Goal: Task Accomplishment & Management: Manage account settings

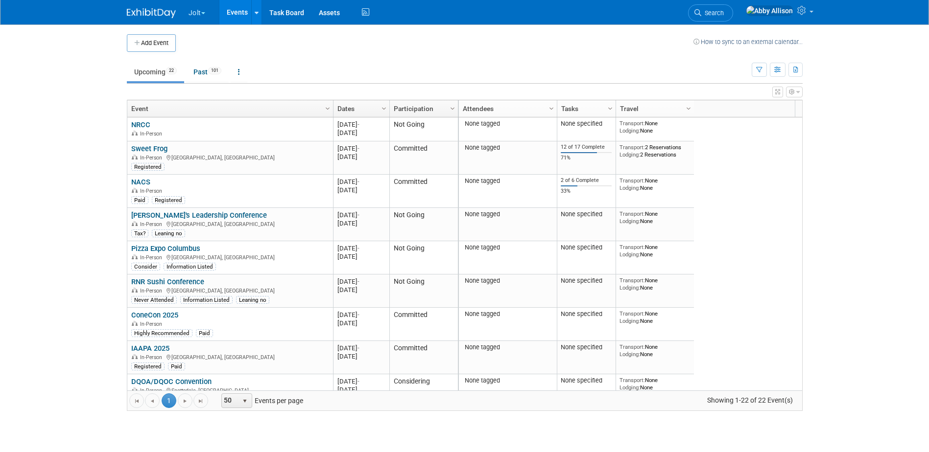
click at [201, 13] on button "Jolt" at bounding box center [203, 11] width 30 height 22
click at [203, 68] on link "SmartSense by Digi Events" at bounding box center [237, 73] width 98 height 14
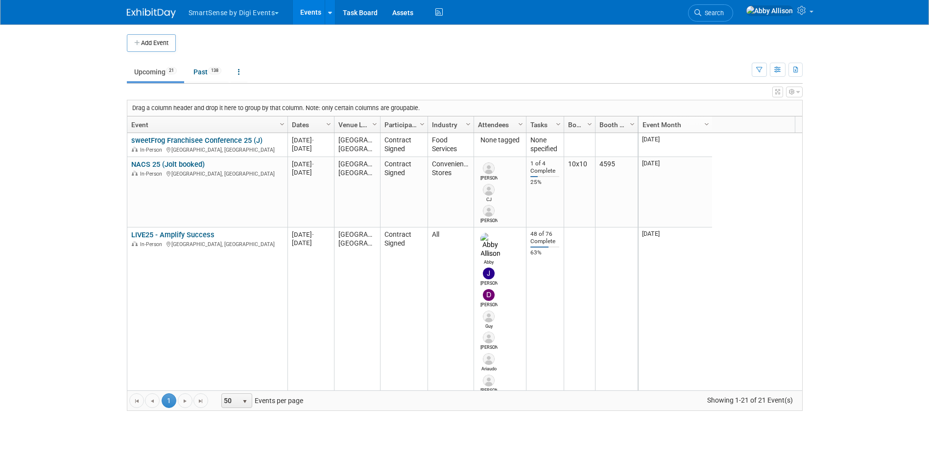
click at [275, 9] on button "SmartSense by Digi Events" at bounding box center [240, 11] width 104 height 22
click at [214, 60] on link "Jolt" at bounding box center [237, 59] width 98 height 14
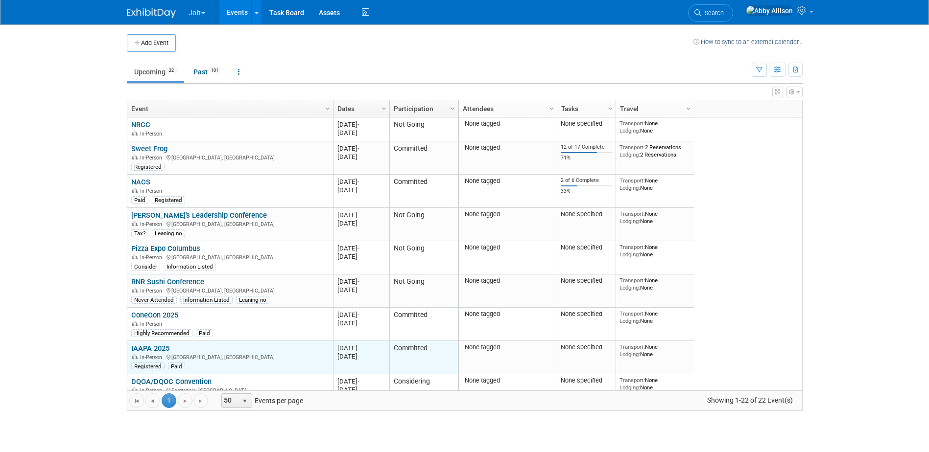
click at [169, 344] on link "IAAPA 2025" at bounding box center [150, 348] width 38 height 9
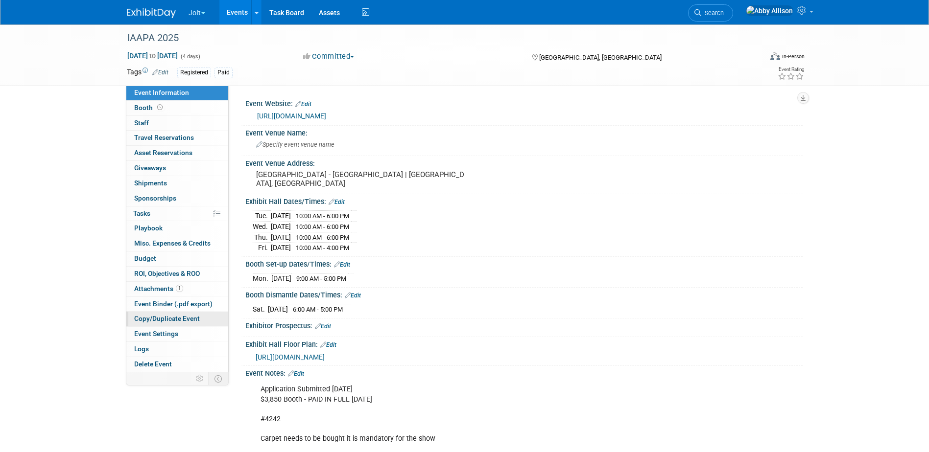
click at [158, 318] on span "Copy/Duplicate Event" at bounding box center [167, 319] width 66 height 8
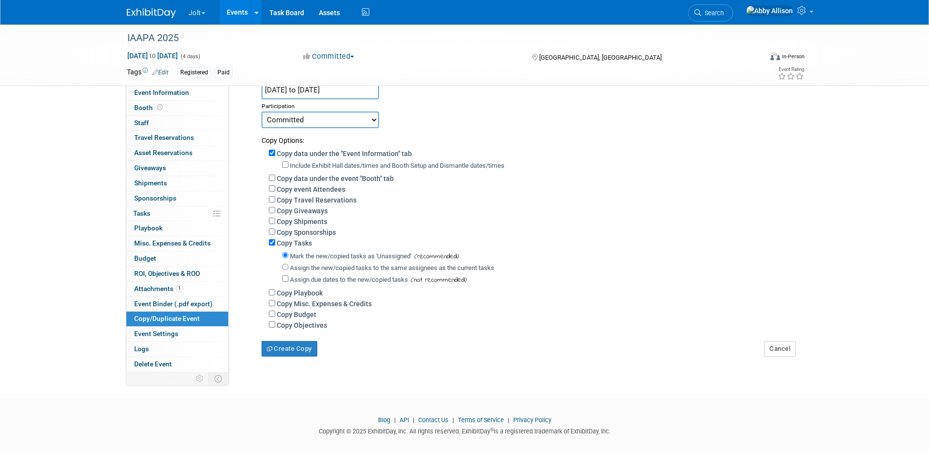
scroll to position [98, 0]
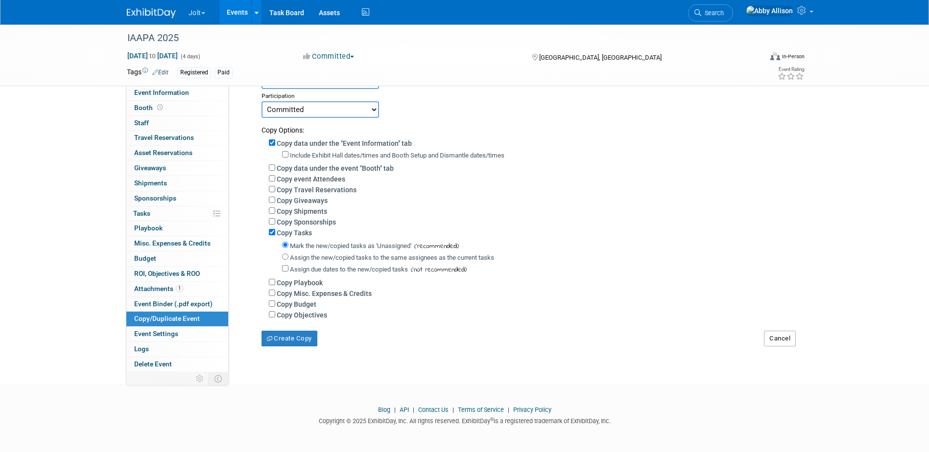
click at [783, 341] on button "Cancel" at bounding box center [780, 339] width 32 height 16
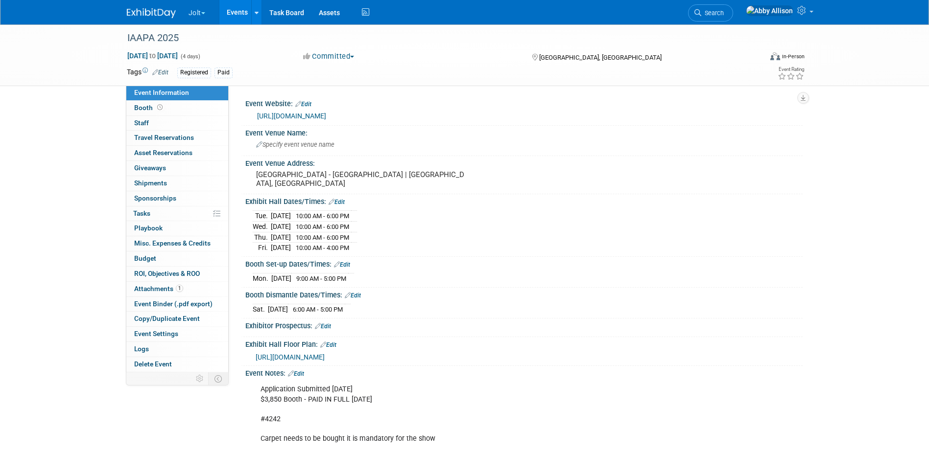
click at [737, 219] on div "Tue. Nov 18, 2025 10:00 AM - 6:00 PM Wed. Nov 19, 2025 10:00 AM - 6:00 PM Thu. …" at bounding box center [524, 230] width 542 height 45
click at [202, 8] on button "Jolt" at bounding box center [203, 11] width 30 height 22
click at [216, 70] on link "SmartSense by Digi Events" at bounding box center [237, 73] width 98 height 14
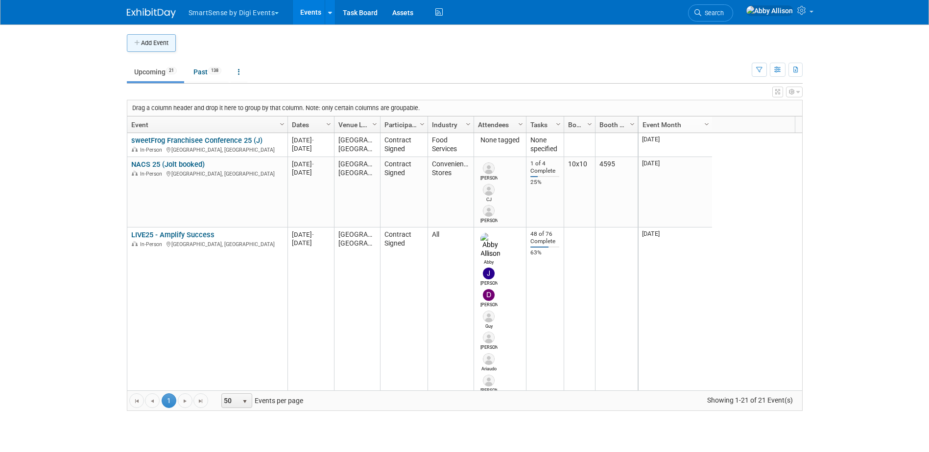
click at [160, 45] on button "Add Event" at bounding box center [151, 43] width 49 height 18
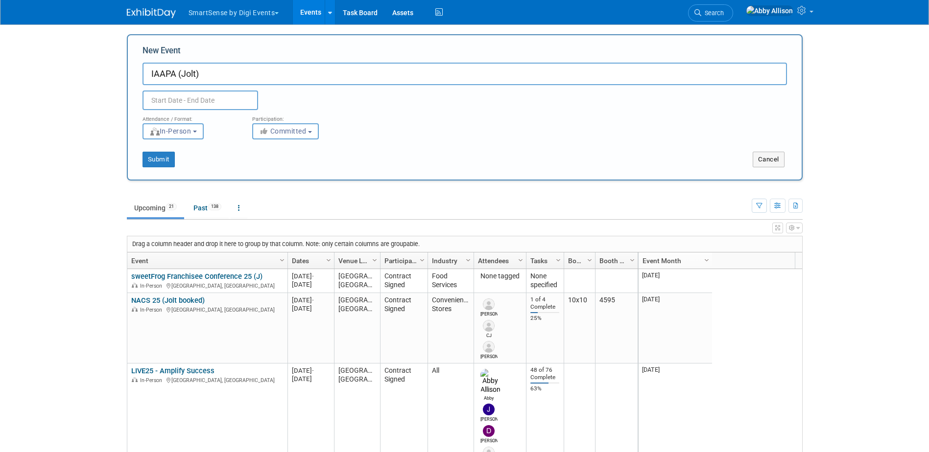
type input "IAAPA (Jolt)"
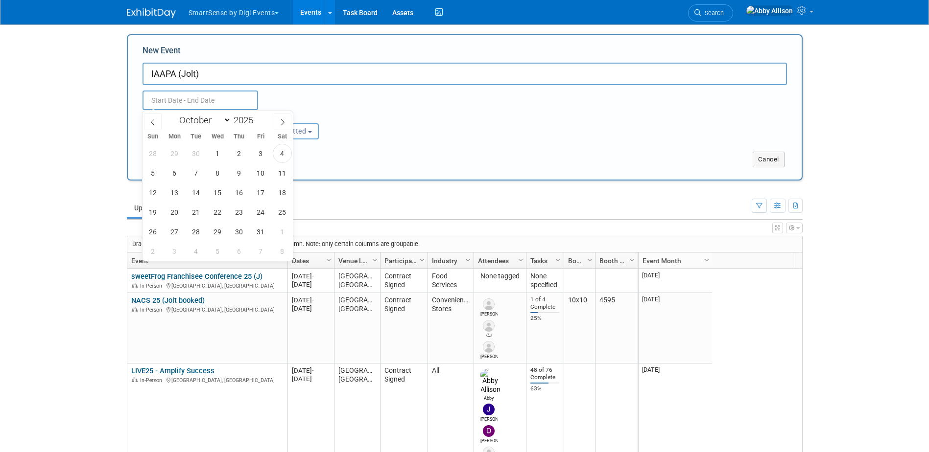
click at [164, 102] on input "text" at bounding box center [200, 101] width 116 height 20
click at [283, 119] on icon at bounding box center [282, 122] width 7 height 7
select select "10"
click at [197, 215] on span "18" at bounding box center [196, 212] width 19 height 19
click at [259, 215] on span "21" at bounding box center [260, 212] width 19 height 19
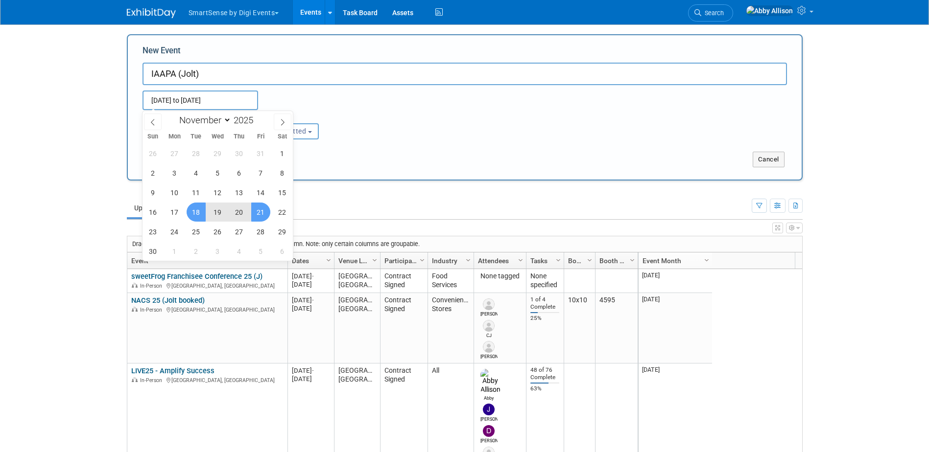
type input "[DATE] to [DATE]"
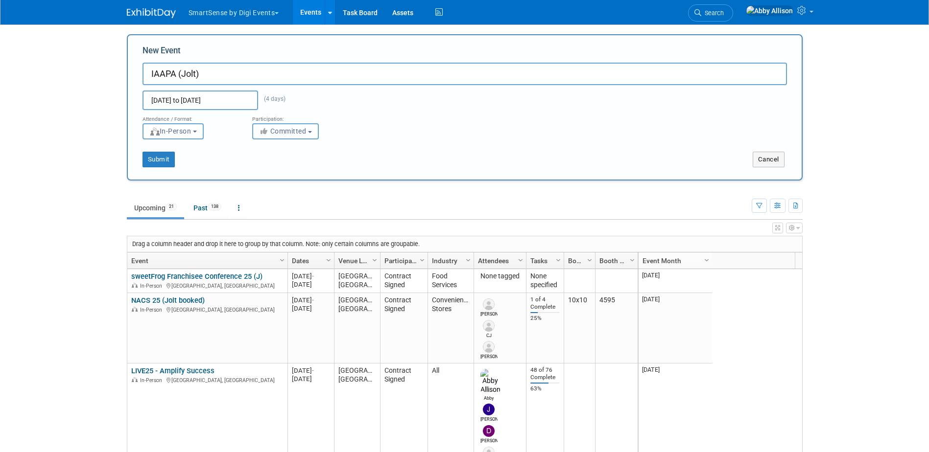
click at [294, 130] on span "Committed" at bounding box center [282, 131] width 47 height 8
click at [292, 185] on label "Contract Signed" at bounding box center [296, 185] width 77 height 13
click at [261, 185] on input "Contract Signed" at bounding box center [258, 185] width 6 height 6
select select "103"
click at [157, 164] on button "Submit" at bounding box center [158, 160] width 32 height 16
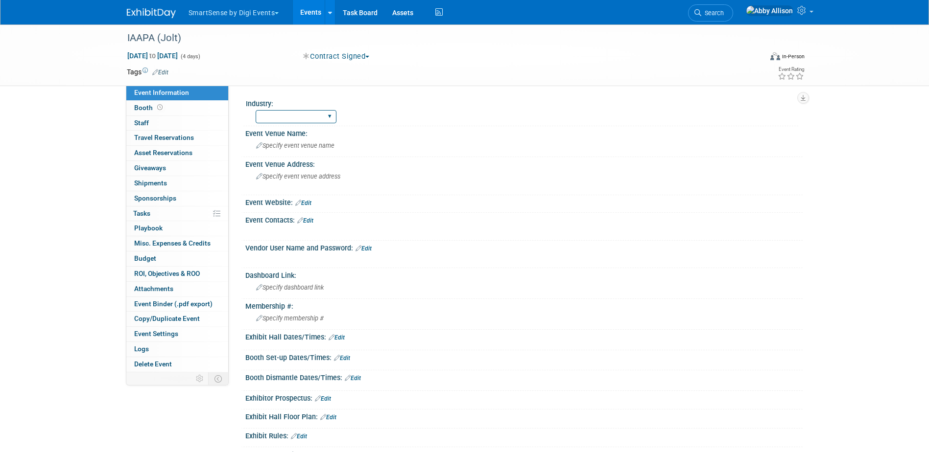
click at [296, 117] on select "All Education Convenience Stores Costumer Connects Food Services Grocery Health…" at bounding box center [296, 116] width 81 height 13
select select "Food Services"
click at [256, 110] on select "All Education Convenience Stores Costumer Connects Food Services Grocery Health…" at bounding box center [296, 116] width 81 height 13
click at [308, 178] on span "Specify event venue address" at bounding box center [298, 176] width 84 height 7
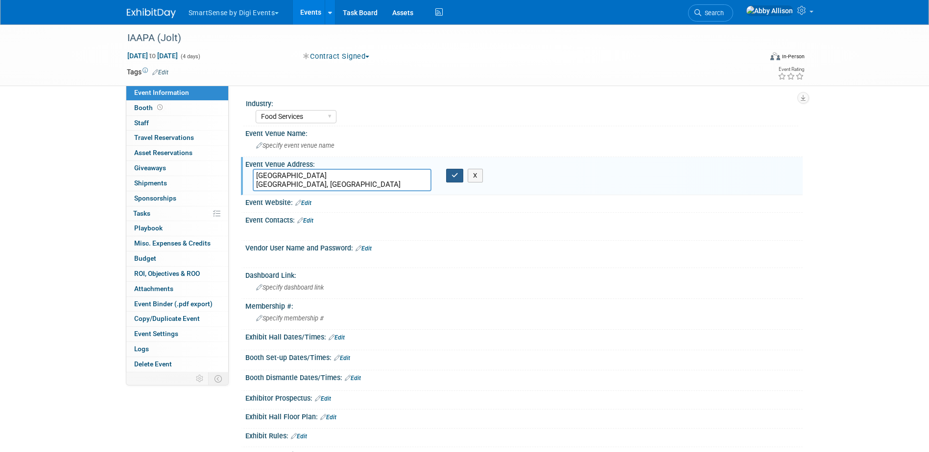
type textarea "[GEOGRAPHIC_DATA] [GEOGRAPHIC_DATA], [GEOGRAPHIC_DATA]"
click at [456, 179] on icon "button" at bounding box center [454, 175] width 7 height 6
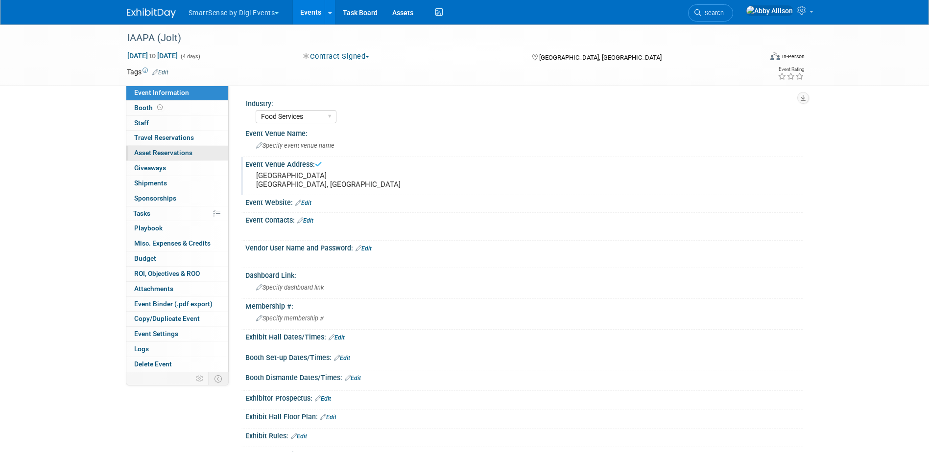
click at [194, 154] on link "0 Asset Reservations 0" at bounding box center [177, 153] width 102 height 15
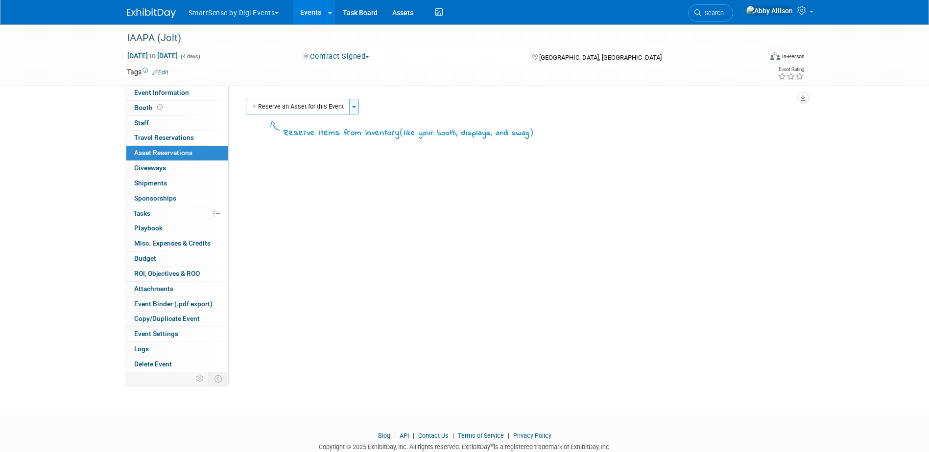
click at [352, 102] on button "Toggle Dropdown" at bounding box center [354, 107] width 10 height 16
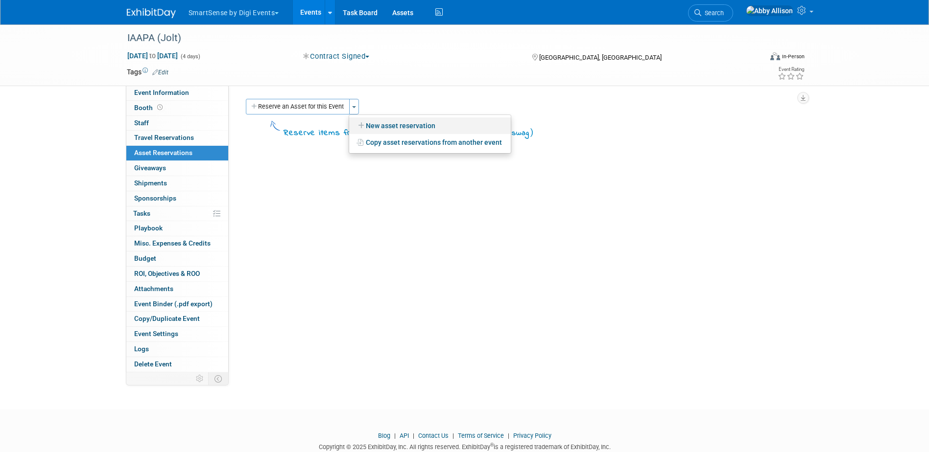
click at [382, 128] on link "New asset reservation" at bounding box center [430, 125] width 162 height 17
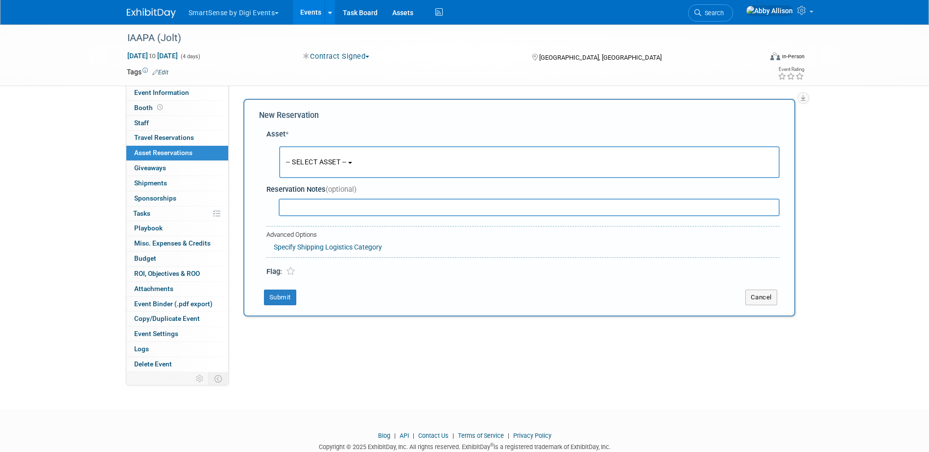
scroll to position [9, 0]
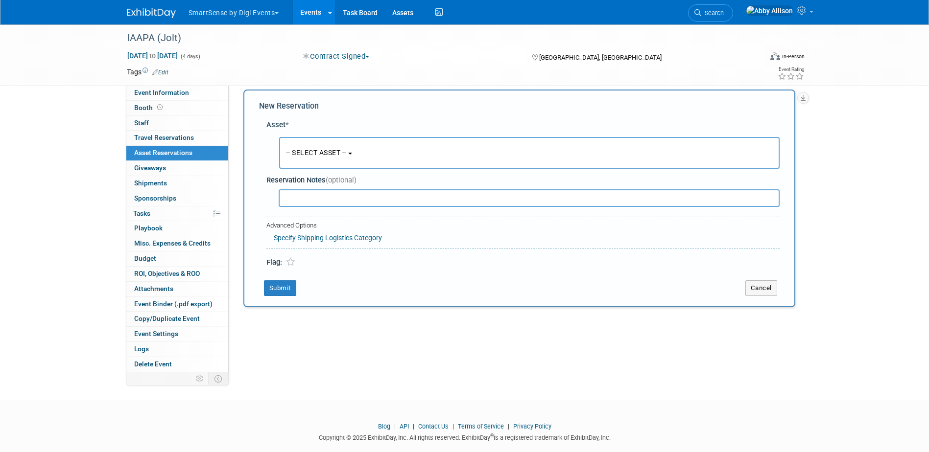
click at [352, 154] on b "button" at bounding box center [350, 154] width 4 height 2
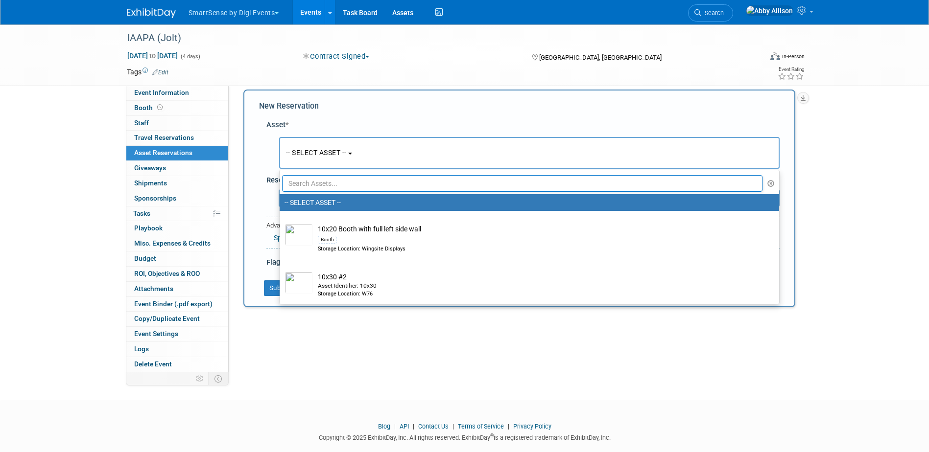
click at [344, 180] on input "text" at bounding box center [522, 183] width 481 height 17
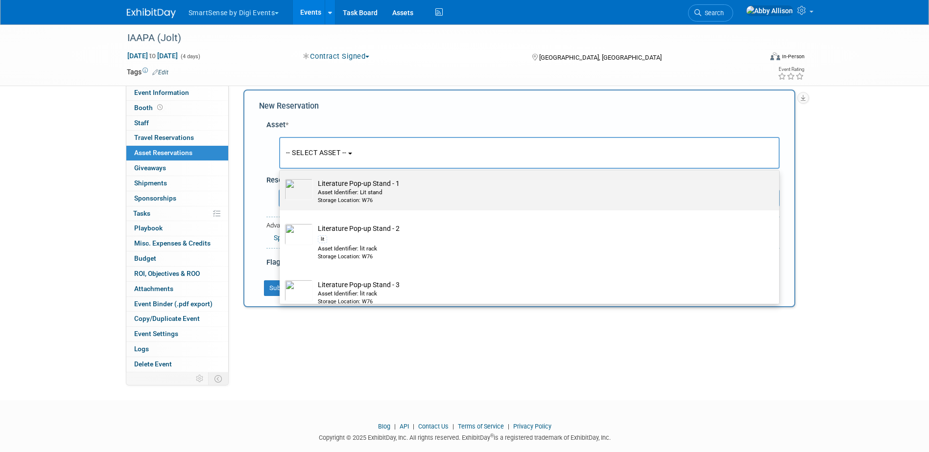
scroll to position [0, 0]
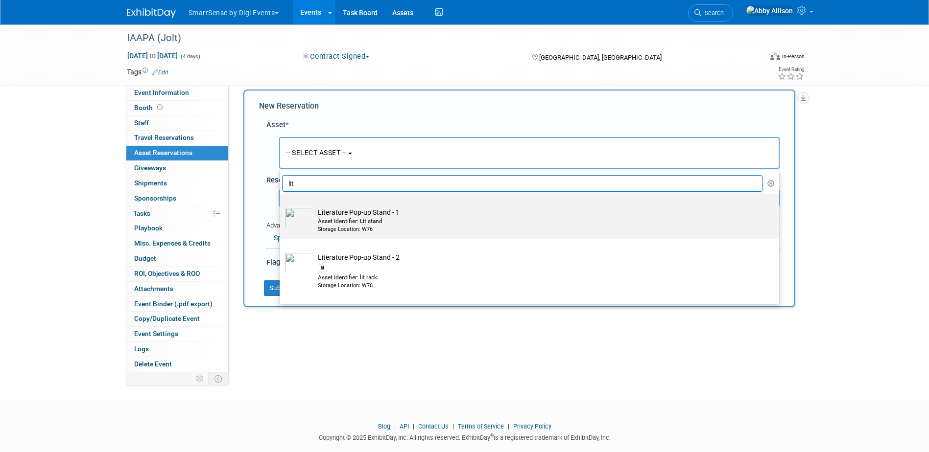
type input "lit"
click at [356, 223] on div "Asset Identifier: Lit stand" at bounding box center [539, 221] width 442 height 8
click at [281, 206] on input "Literature Pop-up Stand - 1 Asset Identifier: Lit stand Storage Location: W76" at bounding box center [278, 203] width 6 height 6
select select "10711278"
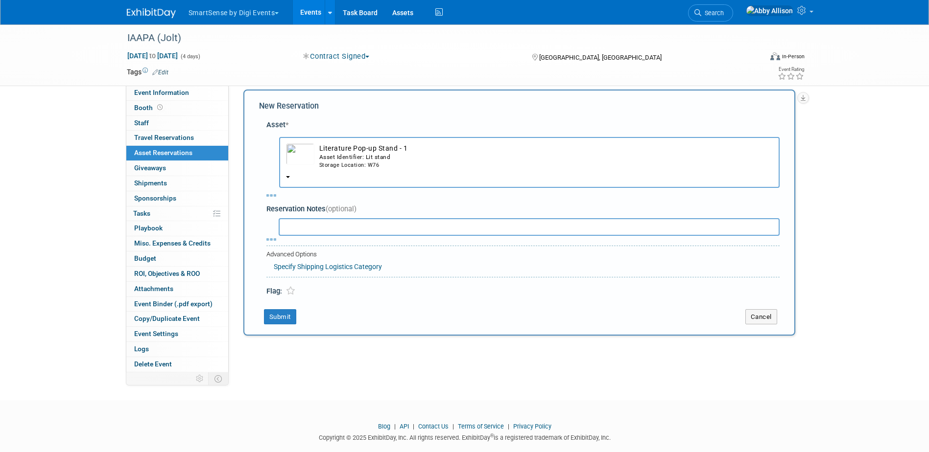
click at [347, 230] on input "text" at bounding box center [529, 227] width 501 height 18
select select "10"
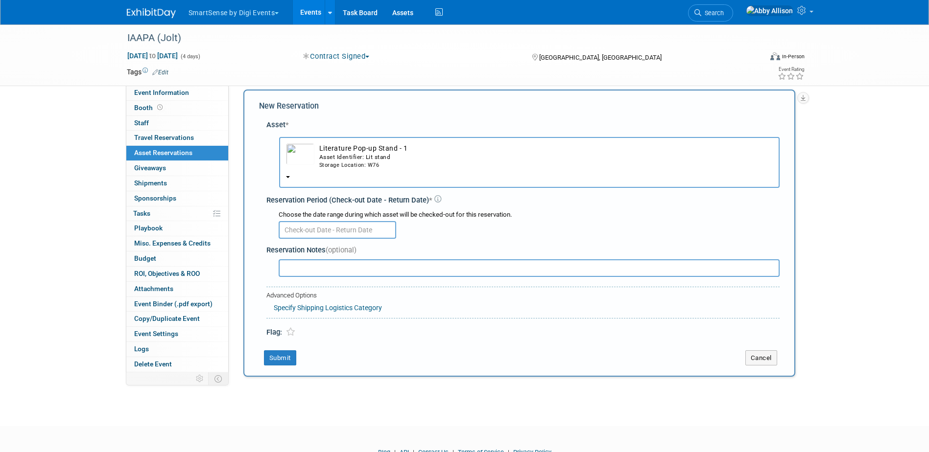
click at [347, 230] on input "text" at bounding box center [337, 230] width 117 height 18
click at [353, 156] on div "Asset Identifier: Lit stand" at bounding box center [545, 157] width 453 height 8
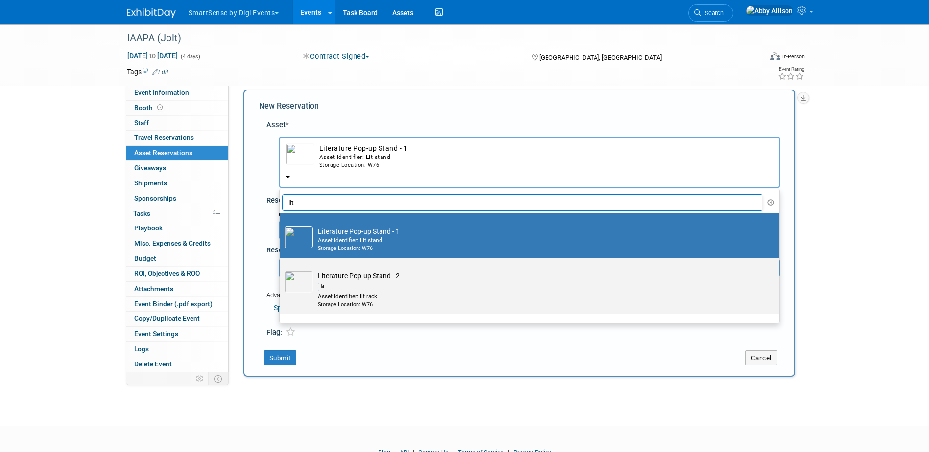
click at [322, 288] on div "lit" at bounding box center [322, 287] width 9 height 8
click at [281, 270] on input "Literature Pop-up Stand - 2 lit Asset Identifier: lit rack Storage Location: W76" at bounding box center [278, 266] width 6 height 6
select select "10710511"
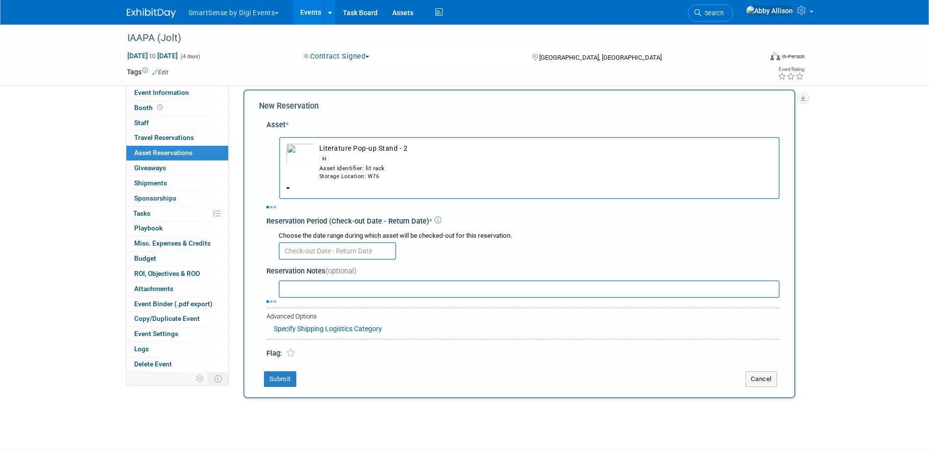
select select "10"
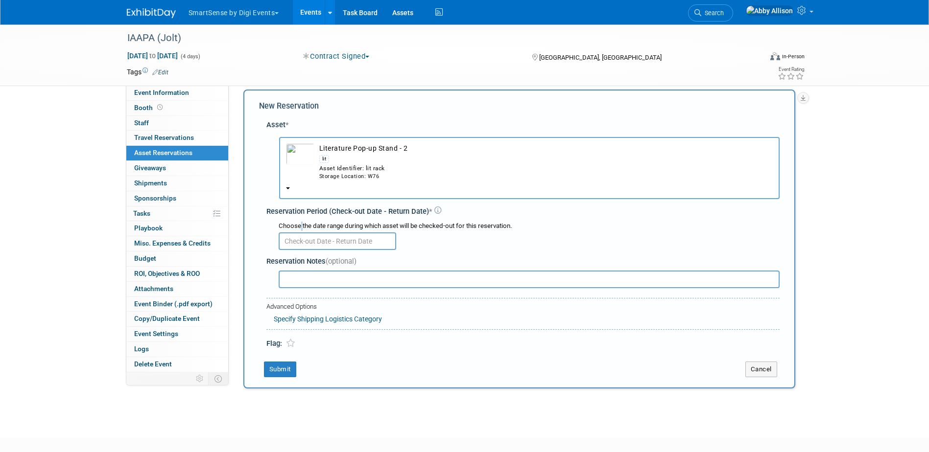
click at [301, 226] on div "Choose the date range during which asset will be checked-out for this reservati…" at bounding box center [529, 226] width 501 height 9
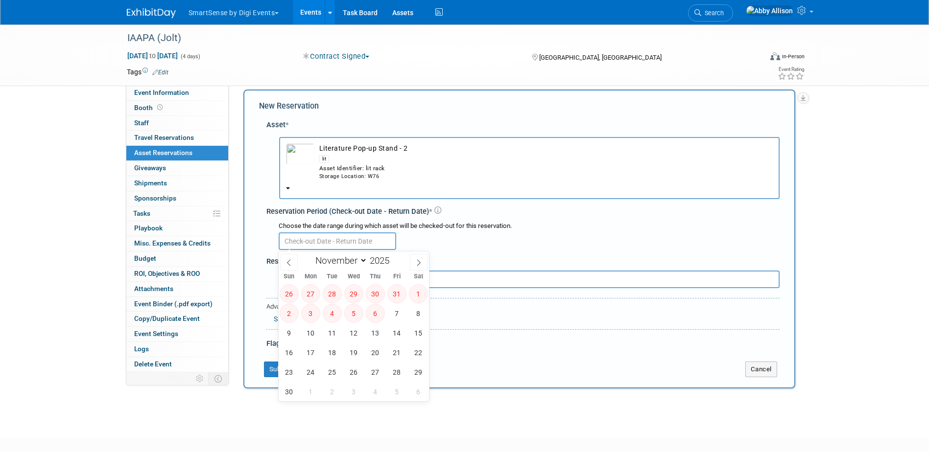
click at [293, 244] on input "text" at bounding box center [337, 242] width 117 height 18
click at [330, 166] on div "Asset Identifier: lit rack" at bounding box center [545, 168] width 453 height 8
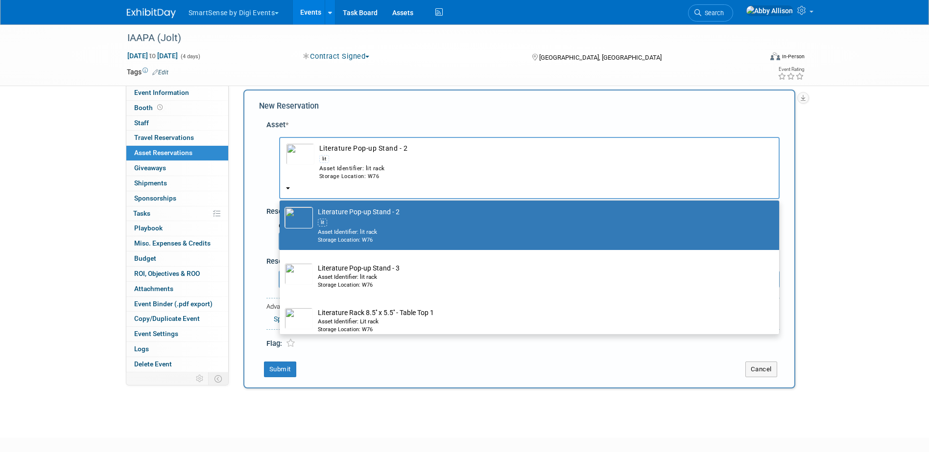
scroll to position [98, 0]
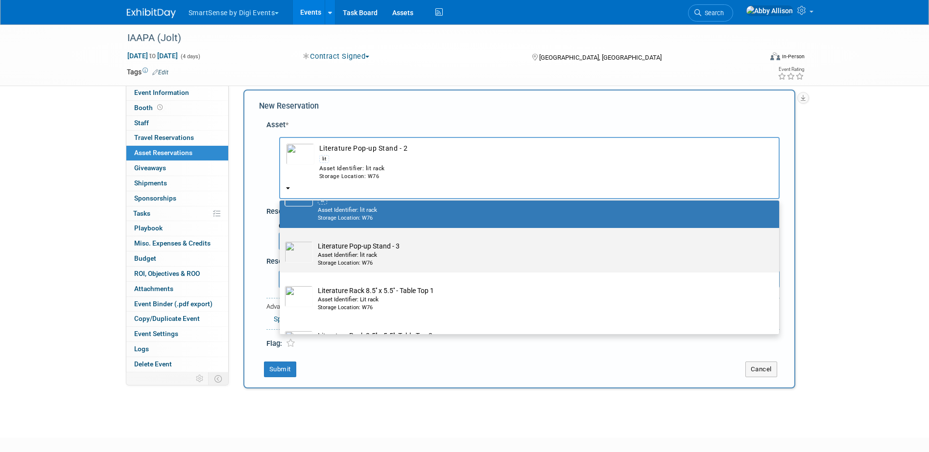
click at [337, 258] on div "Asset Identifier: lit rack" at bounding box center [539, 255] width 442 height 8
click at [281, 240] on input "Literature Pop-up Stand - 3 Asset Identifier: lit rack Storage Location: W76" at bounding box center [278, 237] width 6 height 6
select select "10713981"
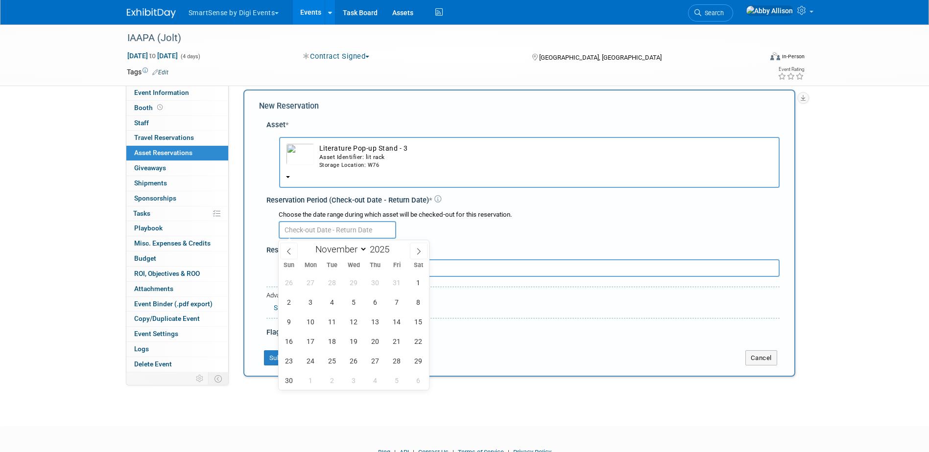
click at [337, 230] on input "text" at bounding box center [337, 230] width 117 height 18
click at [333, 296] on span "4" at bounding box center [332, 302] width 19 height 19
type input "[DATE]"
click at [285, 248] on icon at bounding box center [288, 251] width 7 height 7
select select "9"
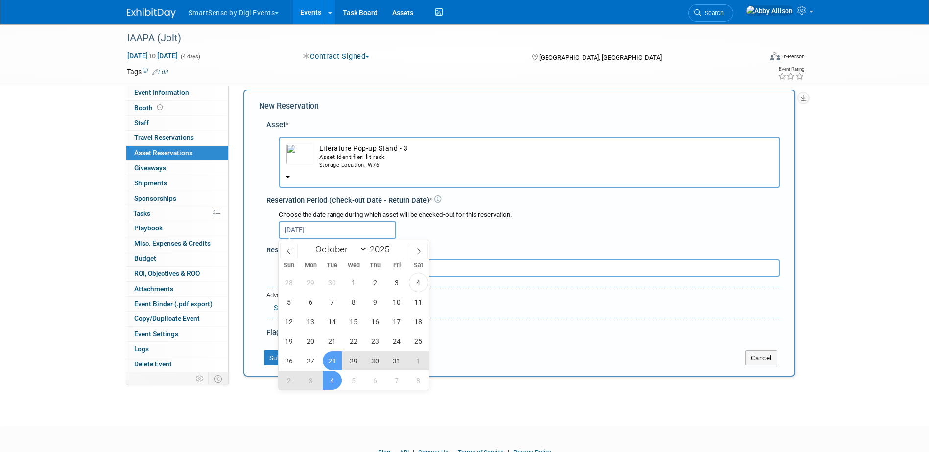
click at [330, 355] on span "28" at bounding box center [332, 361] width 19 height 19
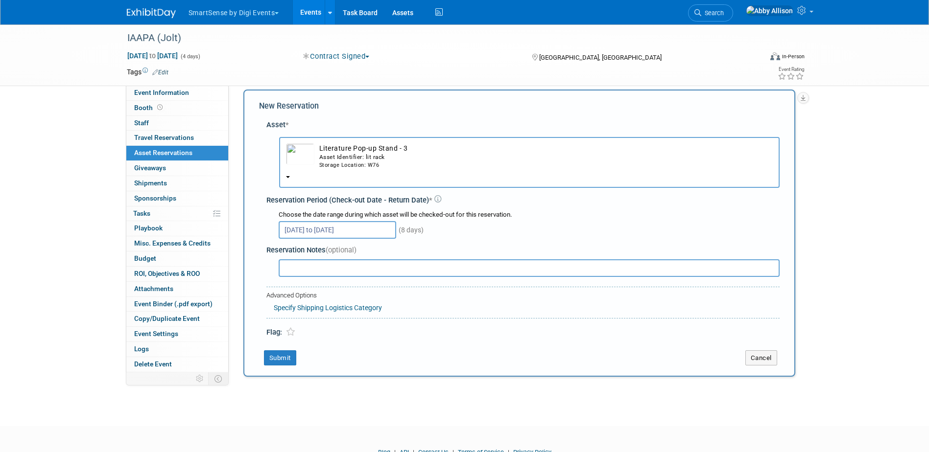
click at [310, 225] on input "[DATE] to [DATE]" at bounding box center [337, 230] width 117 height 18
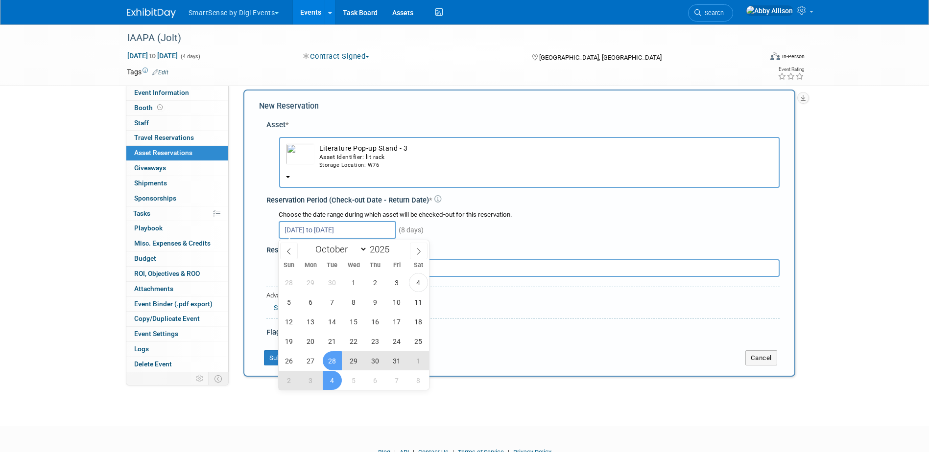
click at [329, 359] on span "28" at bounding box center [332, 361] width 19 height 19
type input "[DATE]"
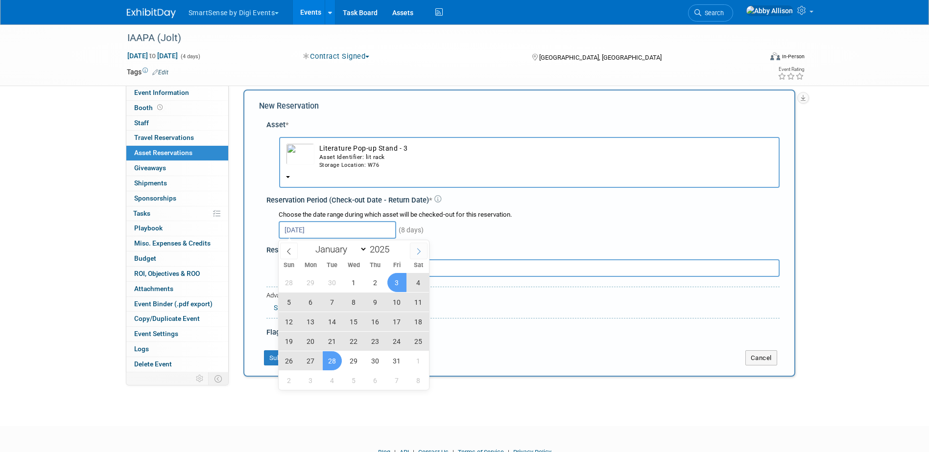
click at [417, 252] on icon at bounding box center [418, 251] width 7 height 7
select select "10"
click at [390, 360] on span "28" at bounding box center [396, 361] width 19 height 19
type input "[DATE] to [DATE]"
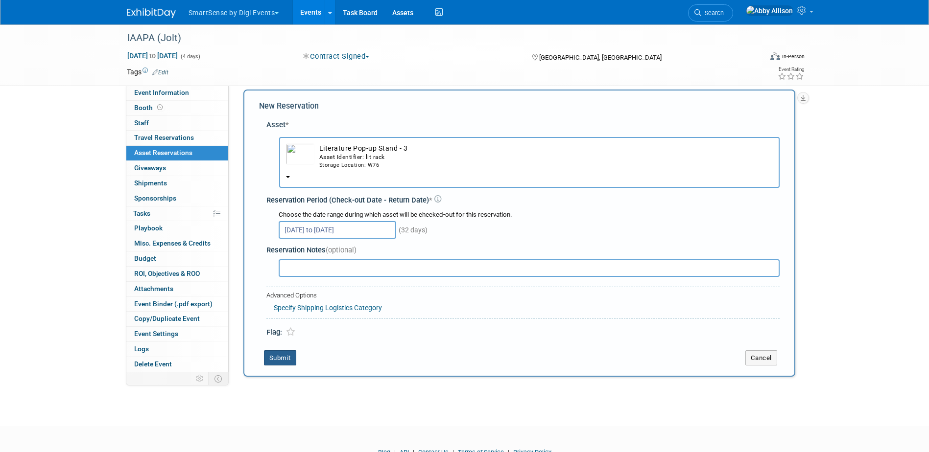
click at [284, 360] on button "Submit" at bounding box center [280, 359] width 32 height 16
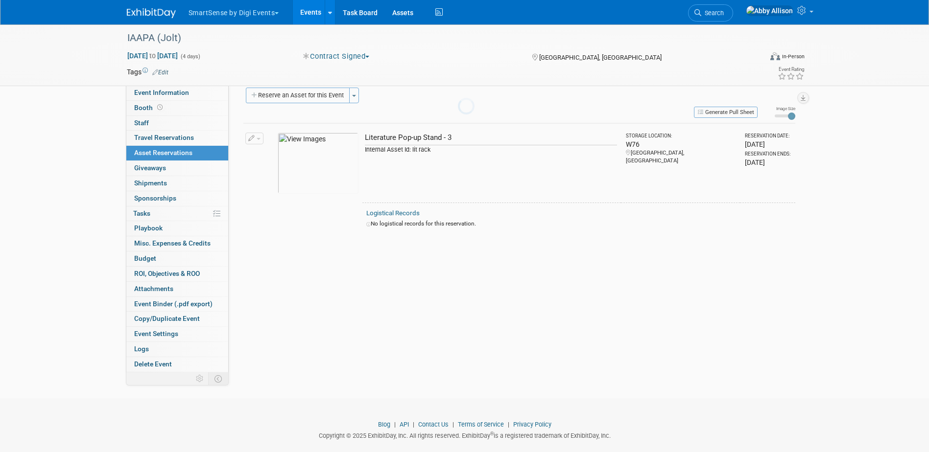
scroll to position [12, 0]
click at [279, 97] on button "Reserve an Asset for this Event" at bounding box center [298, 95] width 104 height 16
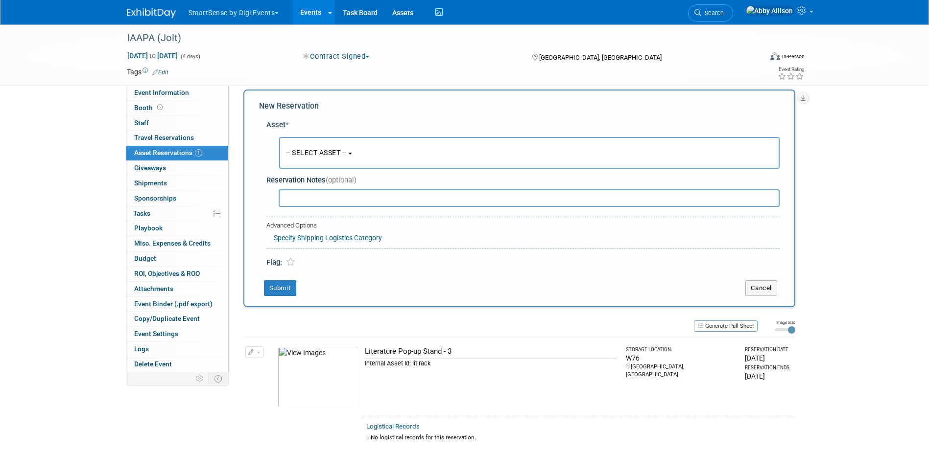
scroll to position [0, 0]
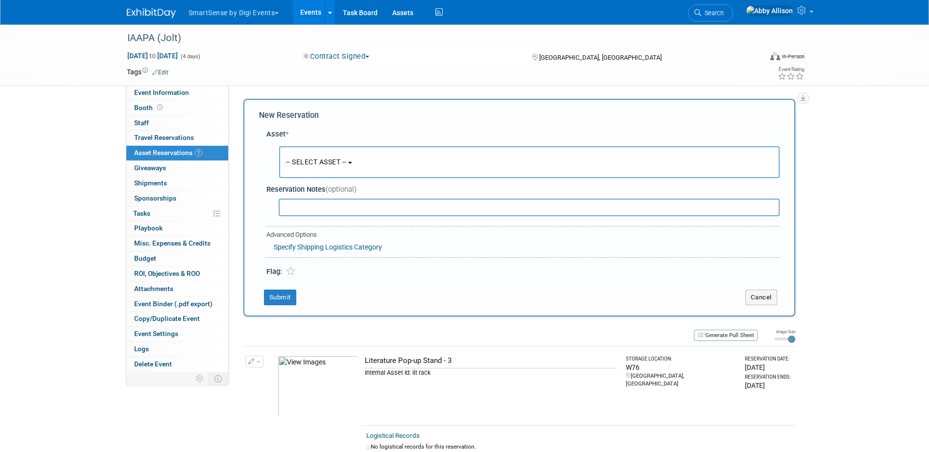
click at [340, 161] on span "-- SELECT ASSET --" at bounding box center [316, 162] width 61 height 8
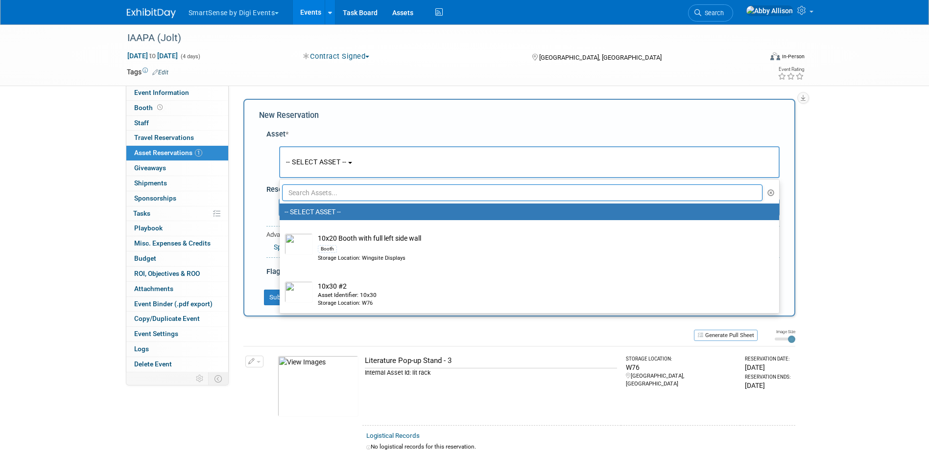
click at [347, 193] on input "text" at bounding box center [522, 193] width 481 height 17
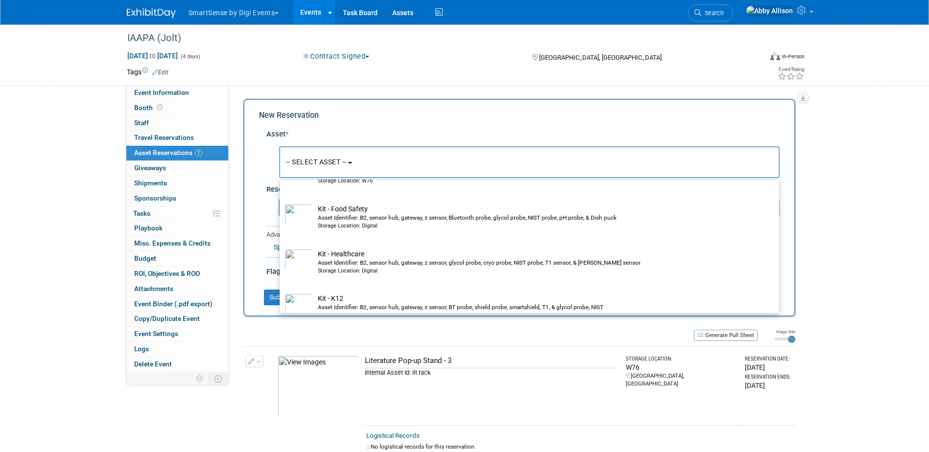
scroll to position [245, 0]
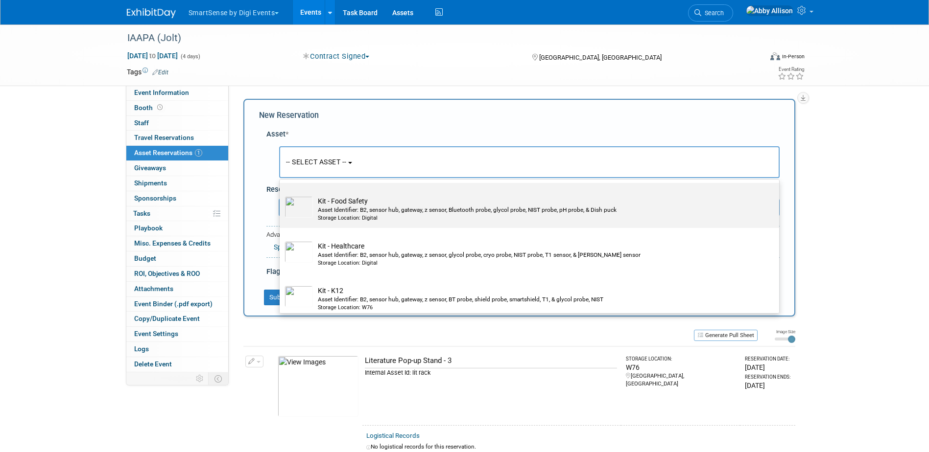
type input "kit"
click at [351, 211] on div "Asset Identifier: B2, sensor hub, gateway, z sensor, Bluetooth probe, glycol pr…" at bounding box center [539, 210] width 442 height 8
click at [281, 195] on input "Kit - Food Safety Asset Identifier: B2, sensor hub, gateway, z sensor, Bluetoot…" at bounding box center [278, 191] width 6 height 6
select select "10721994"
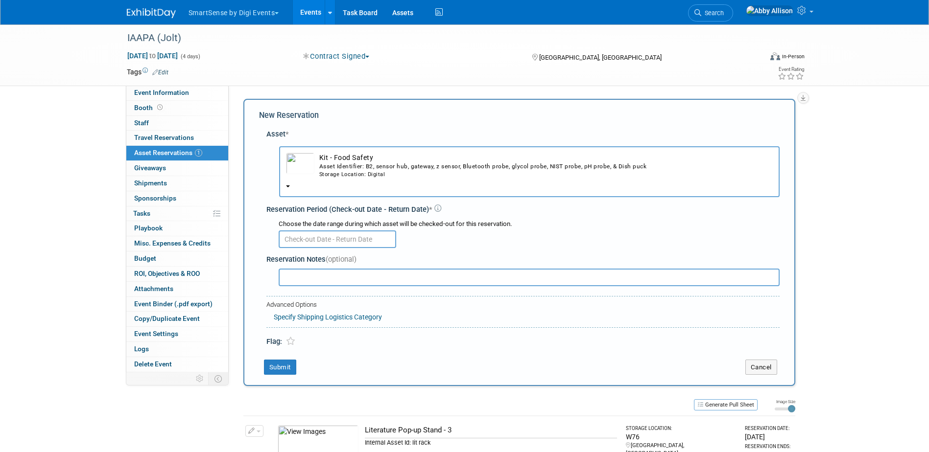
click at [320, 239] on input "text" at bounding box center [337, 240] width 117 height 18
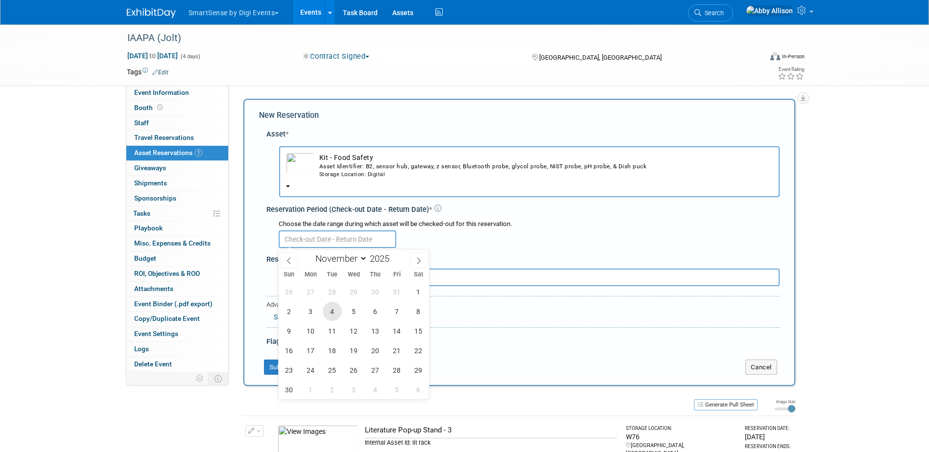
click at [326, 312] on span "4" at bounding box center [332, 311] width 19 height 19
click at [328, 286] on span "28" at bounding box center [332, 291] width 19 height 19
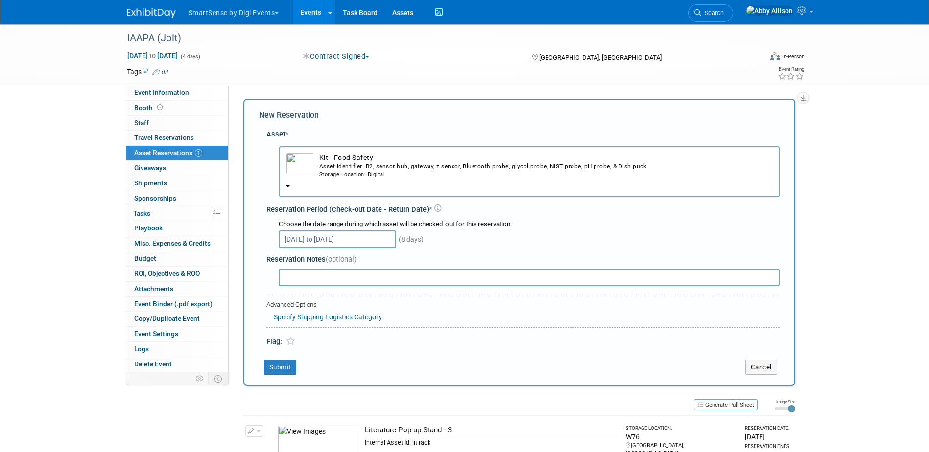
click at [324, 240] on input "[DATE] to [DATE]" at bounding box center [337, 240] width 117 height 18
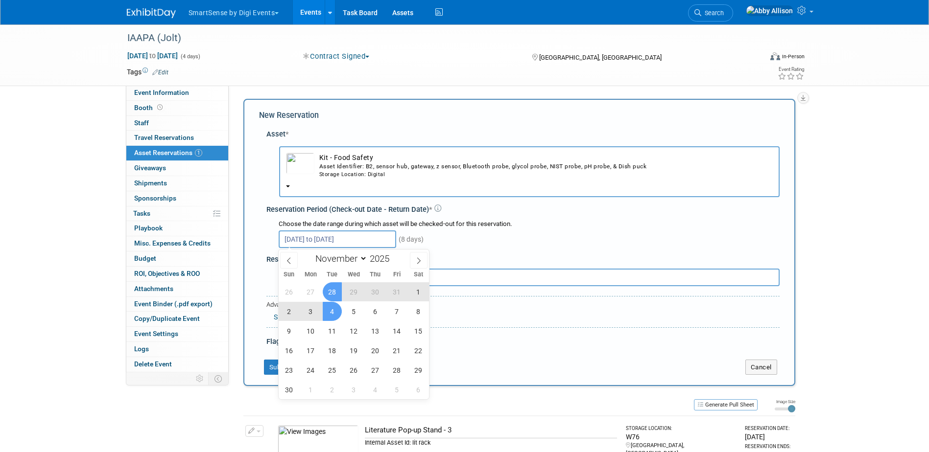
click at [334, 287] on span "28" at bounding box center [332, 291] width 19 height 19
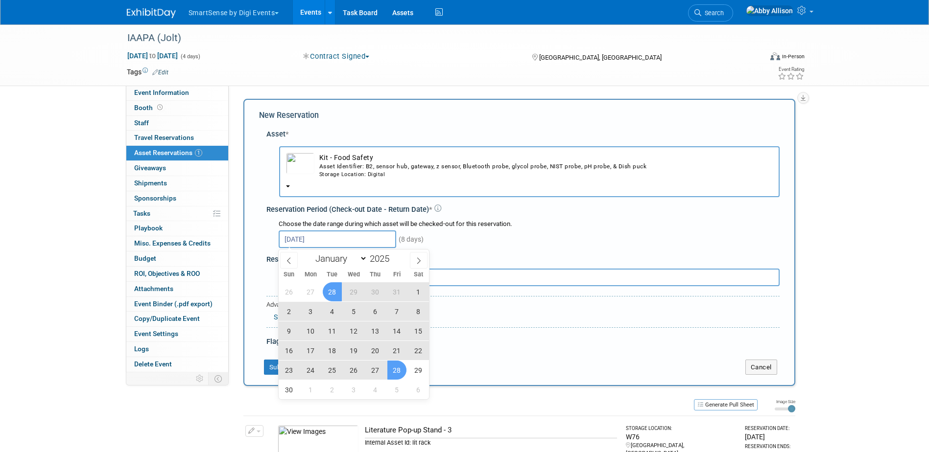
click at [396, 367] on span "28" at bounding box center [396, 370] width 19 height 19
type input "[DATE] to [DATE]"
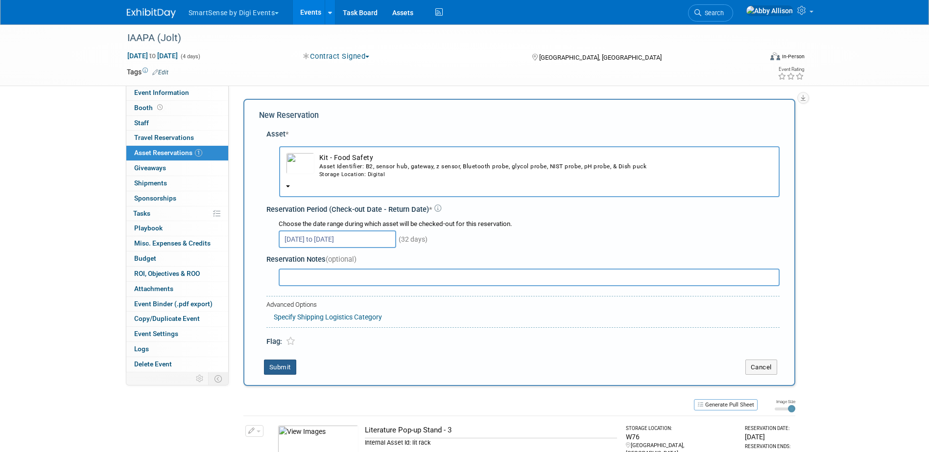
click at [282, 366] on button "Submit" at bounding box center [280, 368] width 32 height 16
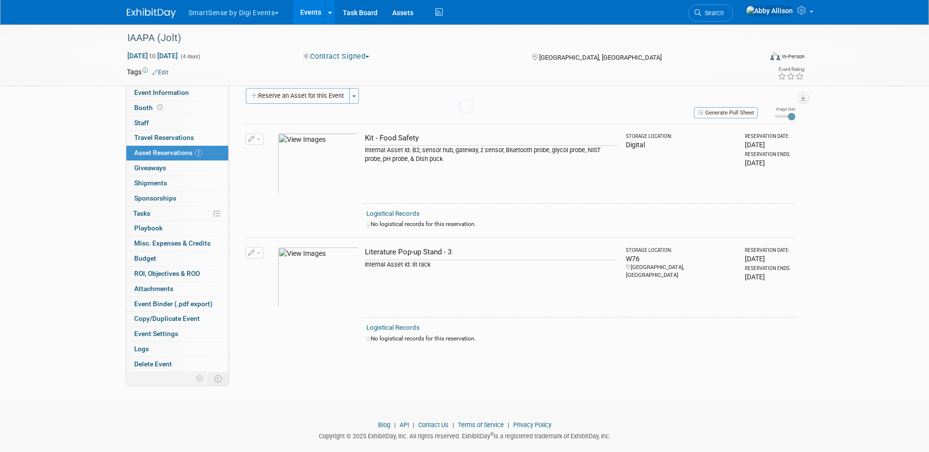
scroll to position [12, 0]
click at [292, 93] on button "Reserve an Asset for this Event" at bounding box center [298, 95] width 104 height 16
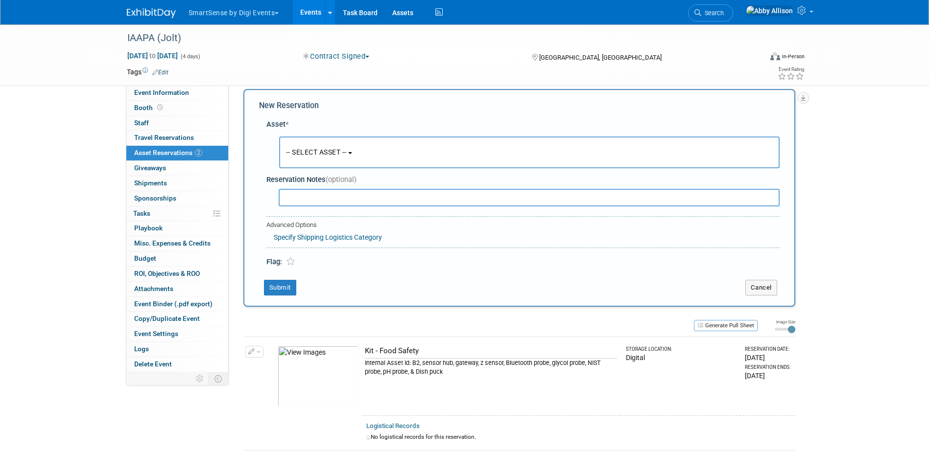
scroll to position [9, 0]
click at [299, 155] on span "-- SELECT ASSET --" at bounding box center [316, 153] width 61 height 8
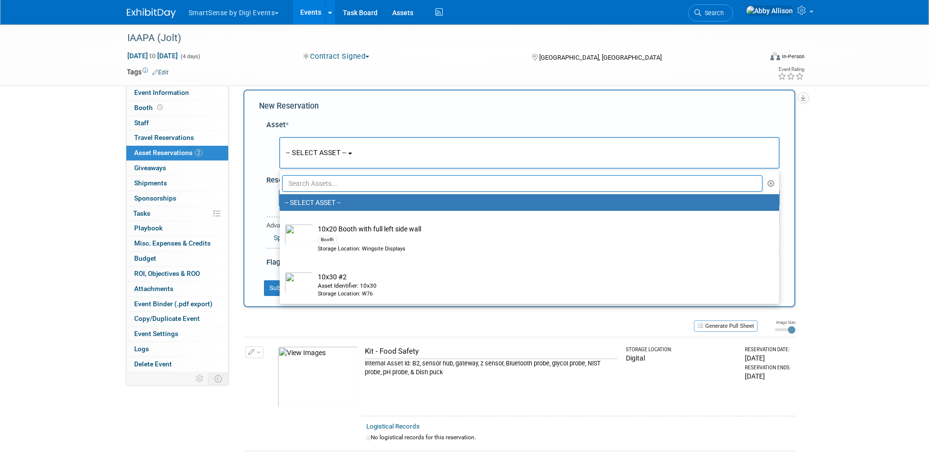
click at [315, 180] on input "text" at bounding box center [522, 183] width 481 height 17
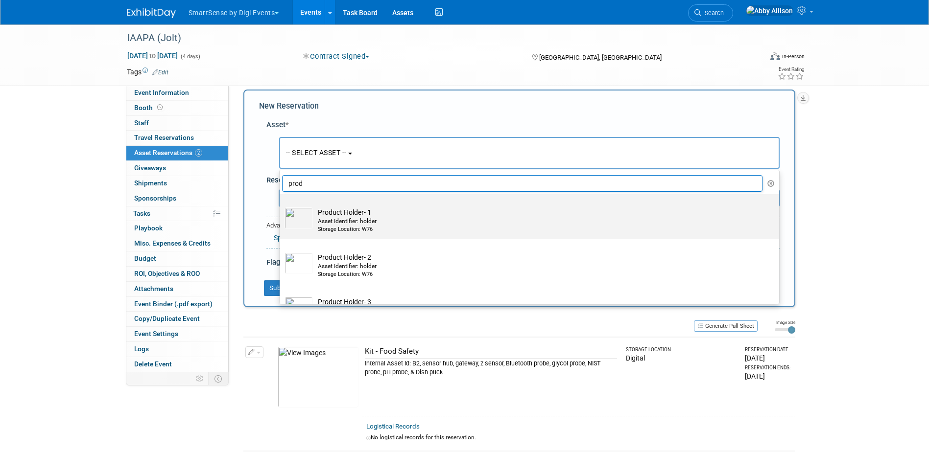
type input "prod"
click at [326, 226] on div "Storage Location: W76" at bounding box center [539, 230] width 442 height 8
click at [281, 206] on input "Product Holder- 1 Asset Identifier: holder Storage Location: W76" at bounding box center [278, 203] width 6 height 6
select select "10724696"
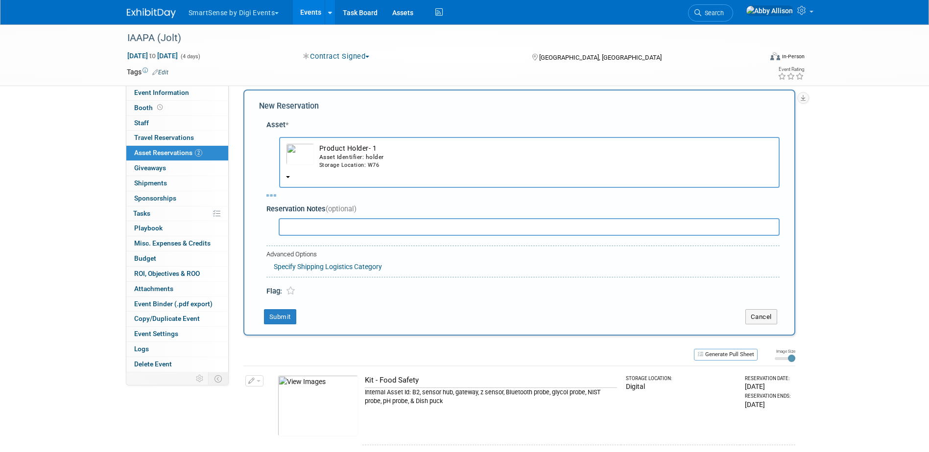
select select "10"
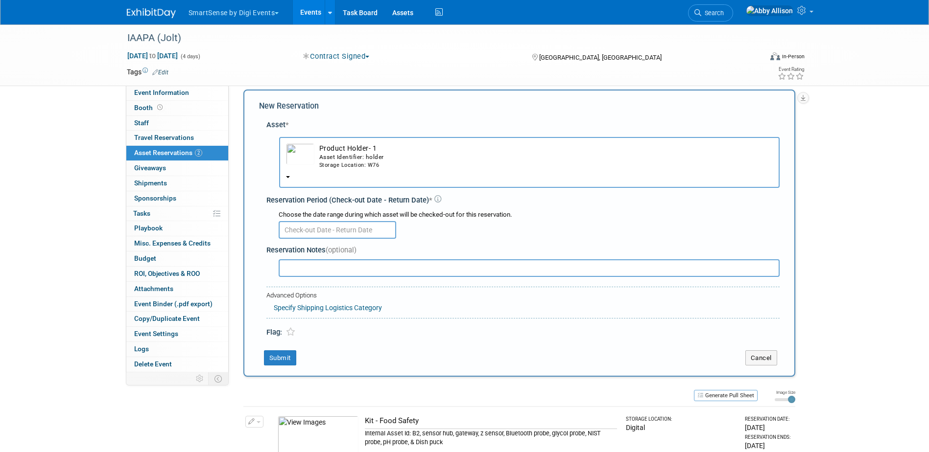
click at [297, 221] on input "text" at bounding box center [337, 230] width 117 height 18
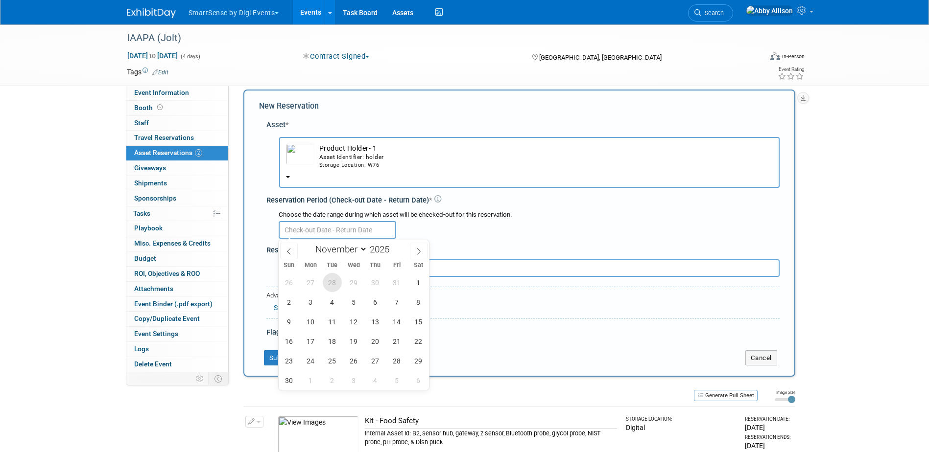
click at [329, 279] on span "28" at bounding box center [332, 282] width 19 height 19
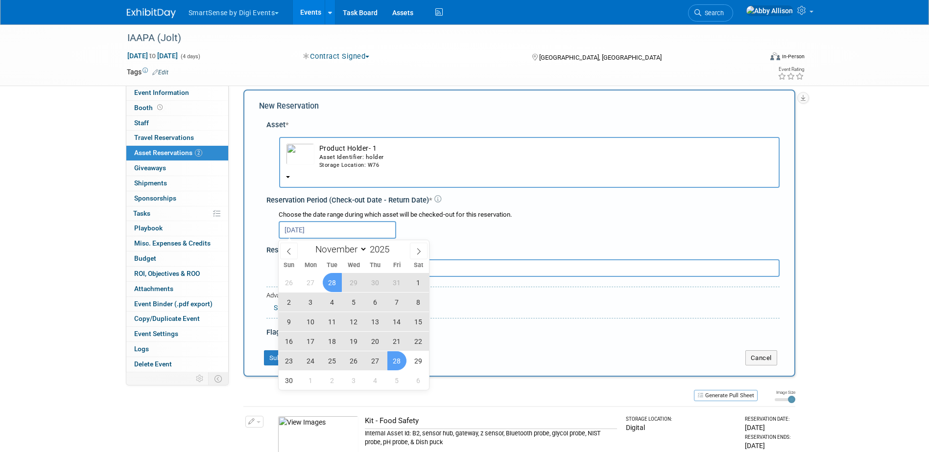
click at [395, 367] on span "28" at bounding box center [396, 361] width 19 height 19
type input "[DATE] to [DATE]"
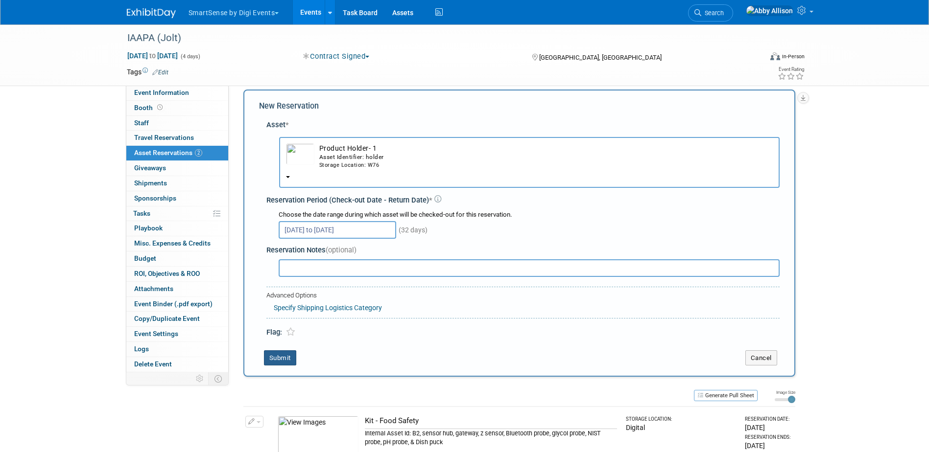
click at [288, 358] on button "Submit" at bounding box center [280, 359] width 32 height 16
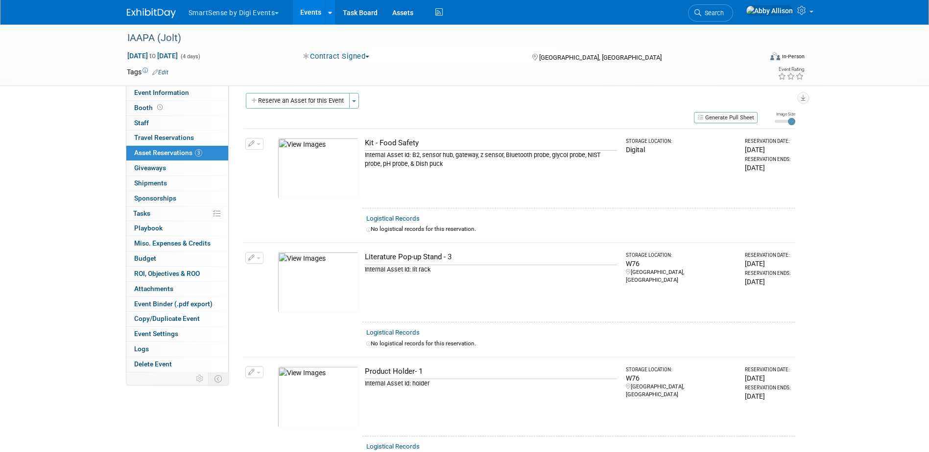
scroll to position [0, 0]
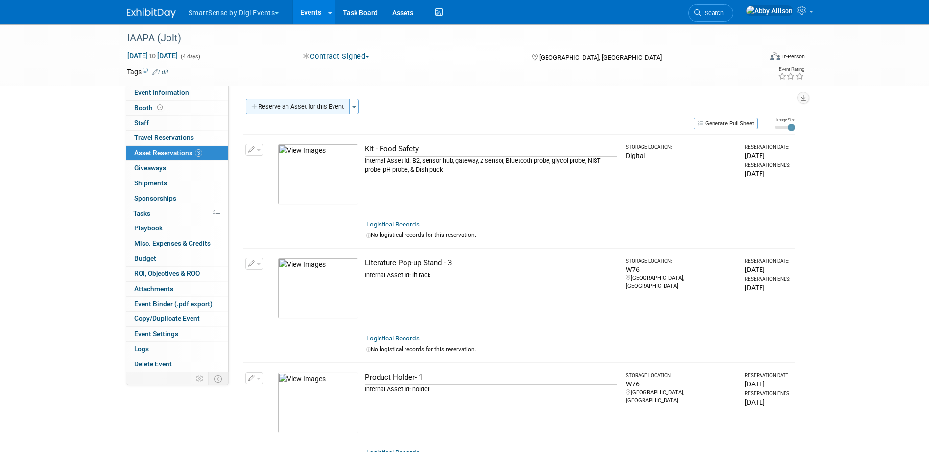
click at [295, 105] on button "Reserve an Asset for this Event" at bounding box center [298, 107] width 104 height 16
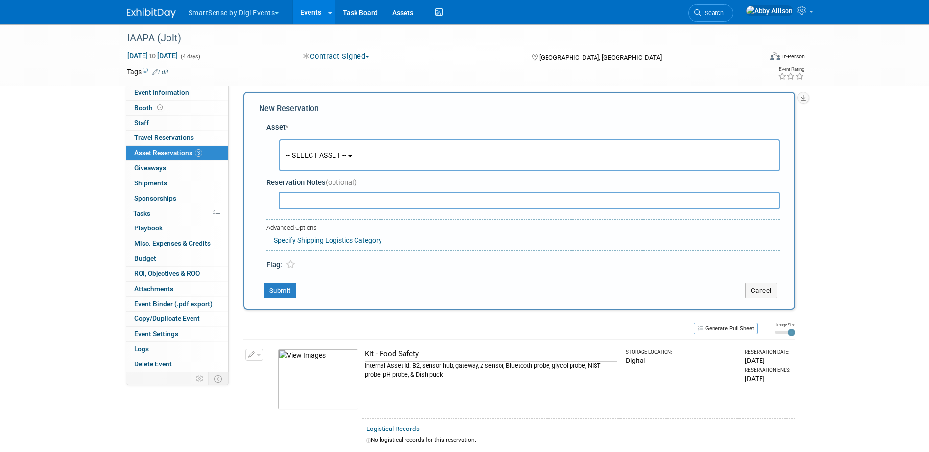
scroll to position [9, 0]
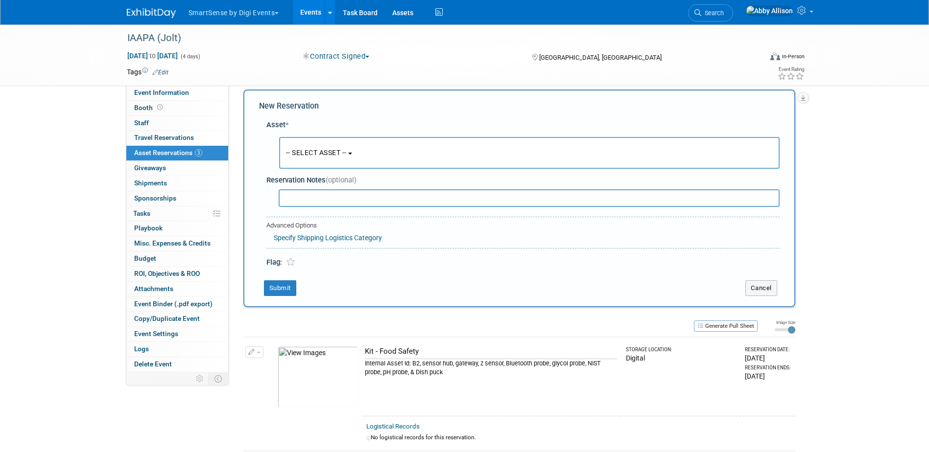
click at [305, 161] on button "-- SELECT ASSET --" at bounding box center [529, 153] width 500 height 32
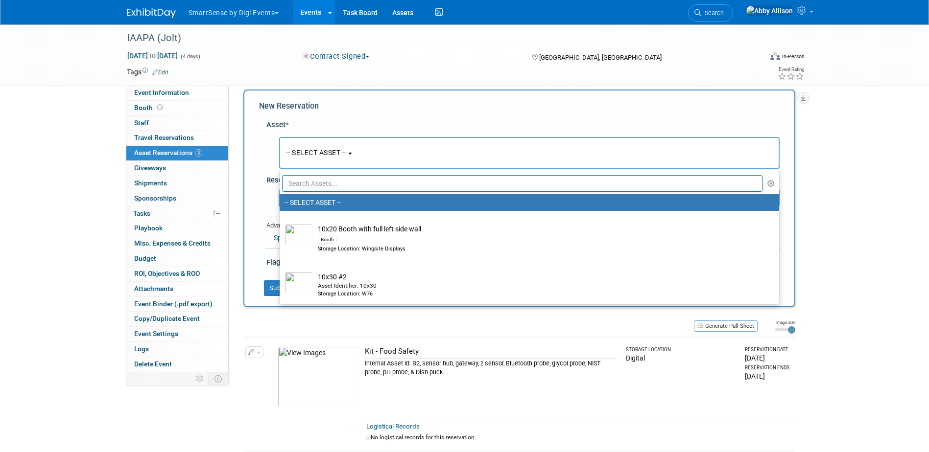
click at [329, 188] on input "text" at bounding box center [522, 183] width 481 height 17
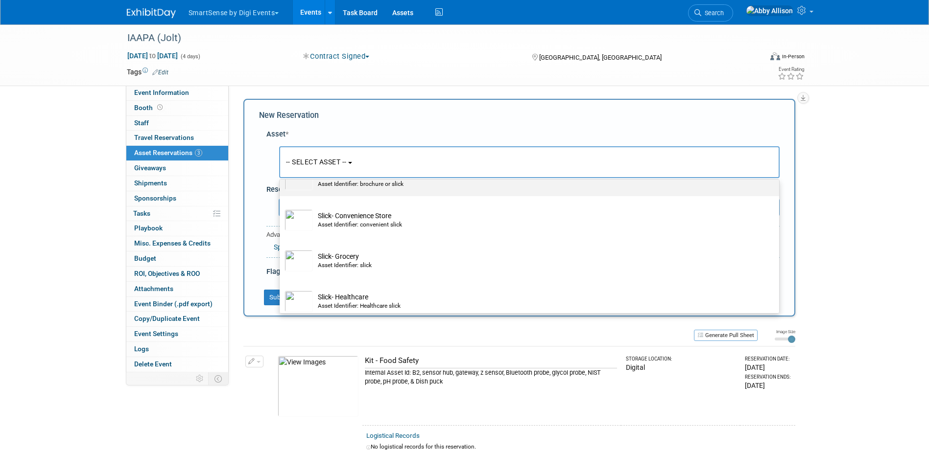
scroll to position [49, 0]
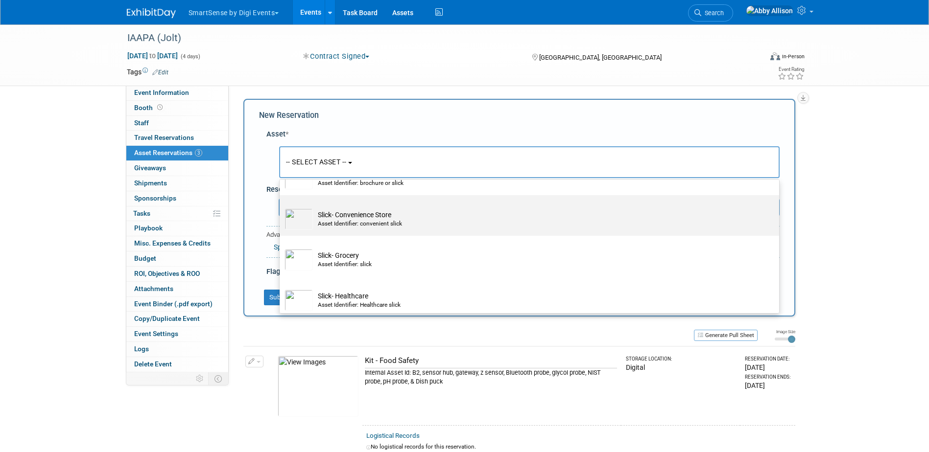
type input "slick"
click at [325, 217] on td "Slick- Convenience Store Asset Identifier: convenient slick" at bounding box center [536, 220] width 446 height 22
click at [281, 207] on input "Slick- Convenience Store Asset Identifier: convenient slick" at bounding box center [278, 204] width 6 height 6
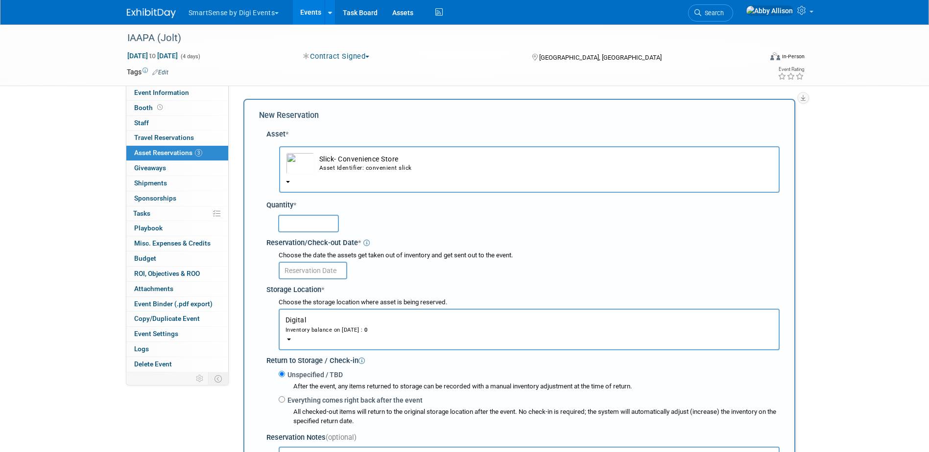
click at [319, 170] on div "Asset Identifier: convenient slick" at bounding box center [545, 168] width 453 height 8
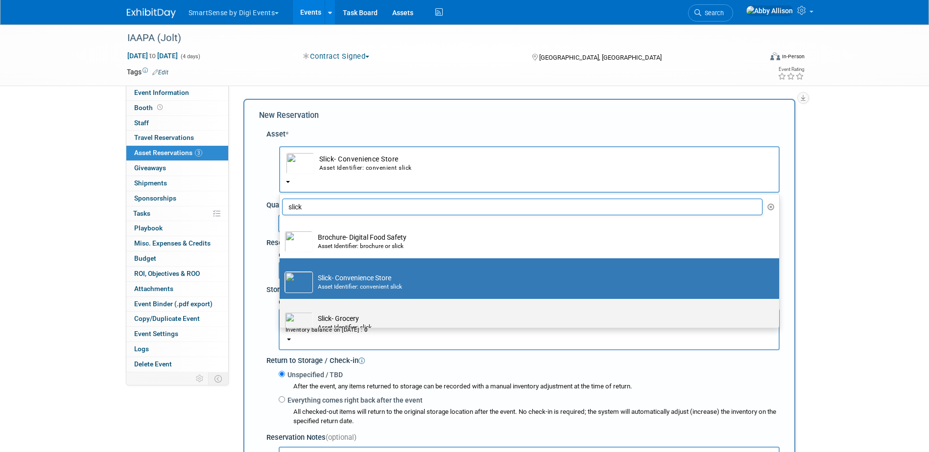
scroll to position [0, 0]
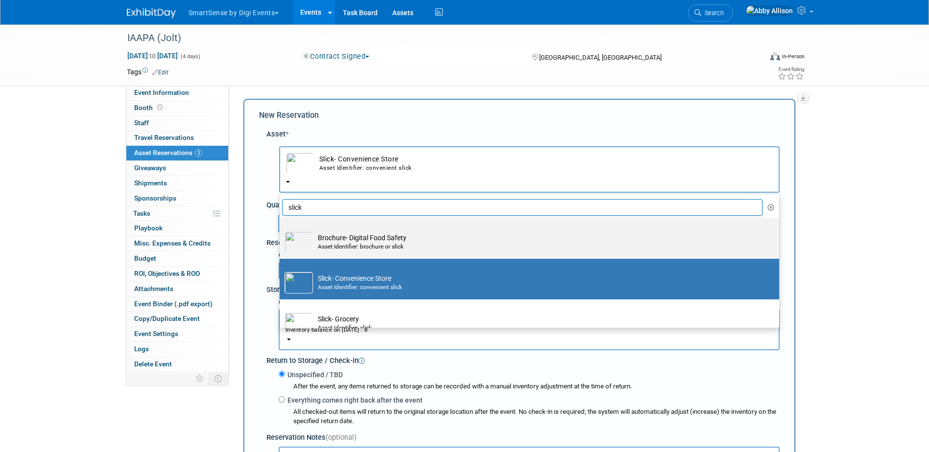
click at [342, 235] on td "Brochure- Digital Food Safety Asset Identifier: brochure or slick" at bounding box center [536, 243] width 446 height 22
click at [281, 230] on input "Brochure- Digital Food Safety Asset Identifier: brochure or slick" at bounding box center [278, 227] width 6 height 6
select select "10713839"
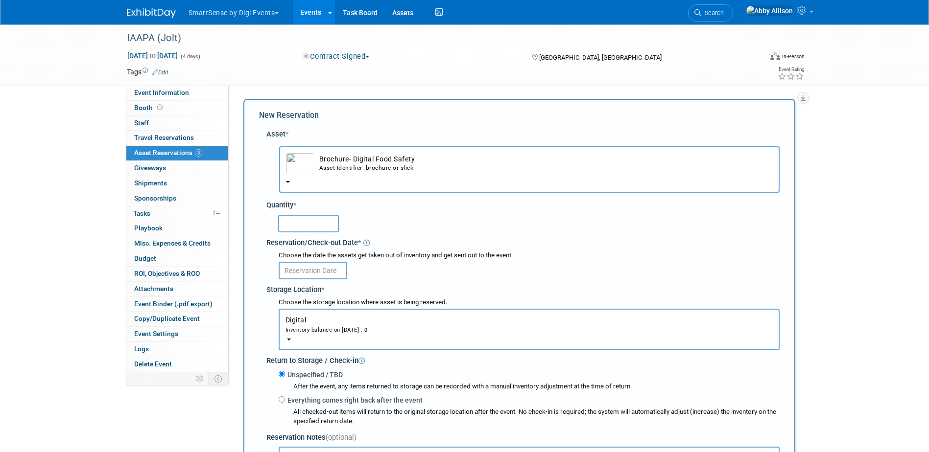
click at [308, 222] on input "text" at bounding box center [308, 224] width 61 height 18
type input "25"
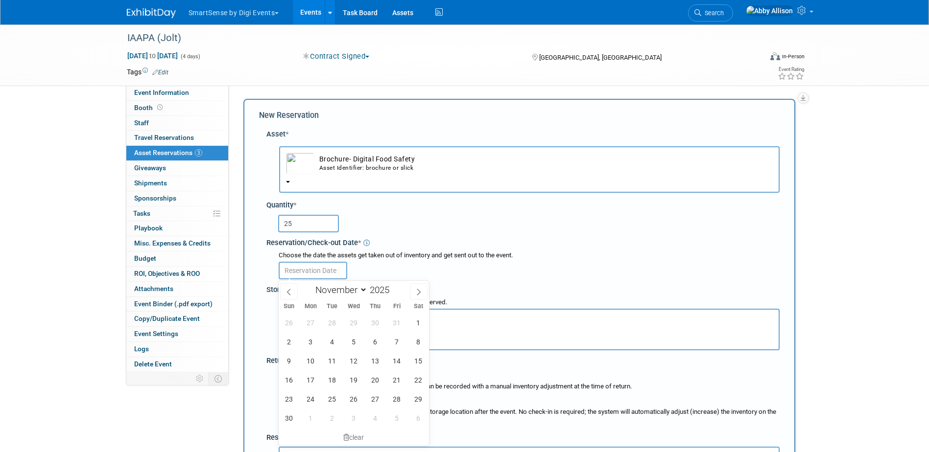
click at [306, 270] on input "text" at bounding box center [313, 271] width 69 height 18
click at [333, 321] on span "28" at bounding box center [332, 322] width 19 height 19
type input "[DATE]"
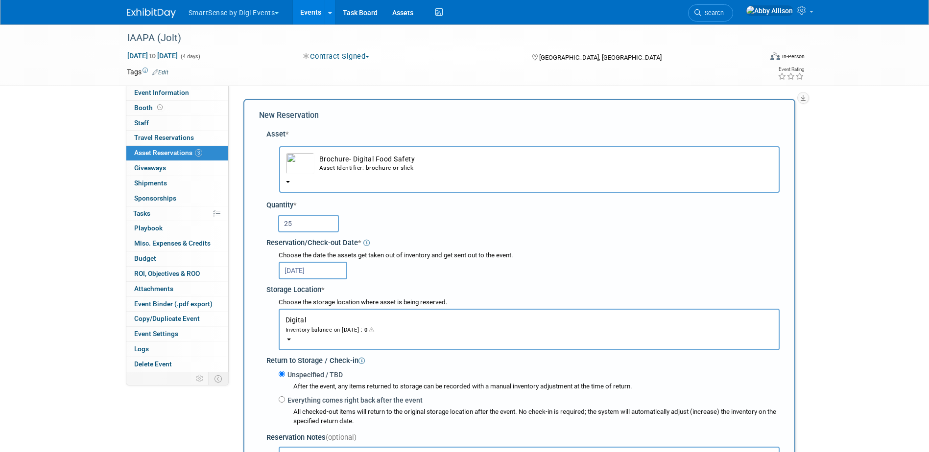
click at [324, 328] on div "Inventory balance on [DATE] : 0" at bounding box center [528, 329] width 487 height 9
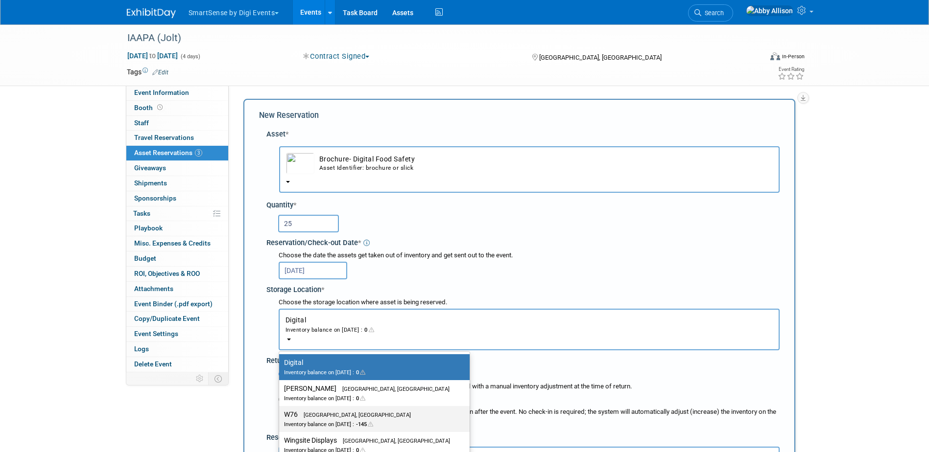
click at [312, 415] on span "[GEOGRAPHIC_DATA], [GEOGRAPHIC_DATA]" at bounding box center [354, 415] width 113 height 6
click at [281, 415] on input "W76 [GEOGRAPHIC_DATA], [GEOGRAPHIC_DATA] Inventory balance on [DATE] : -145" at bounding box center [277, 415] width 6 height 6
select select "11223179"
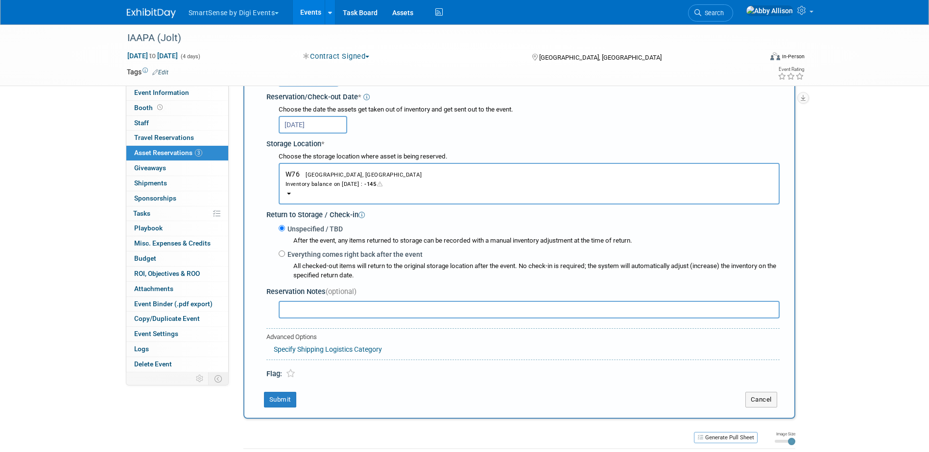
scroll to position [147, 0]
click at [290, 401] on button "Submit" at bounding box center [280, 399] width 32 height 16
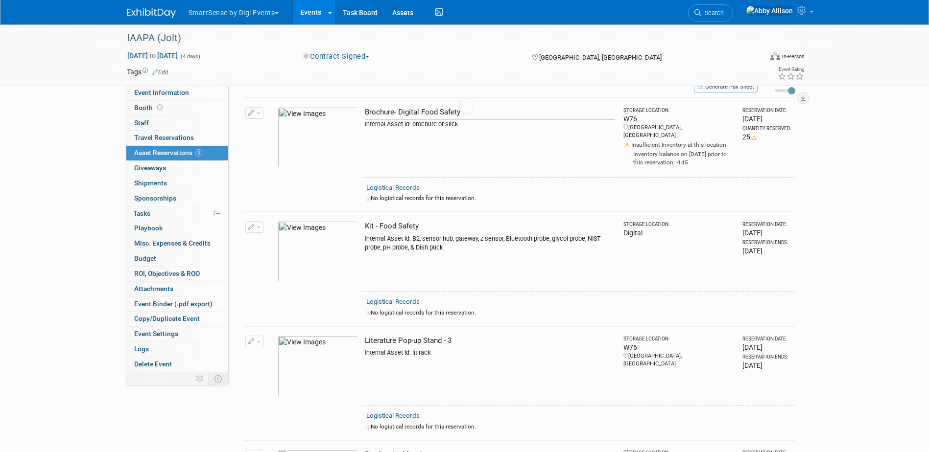
scroll to position [12, 0]
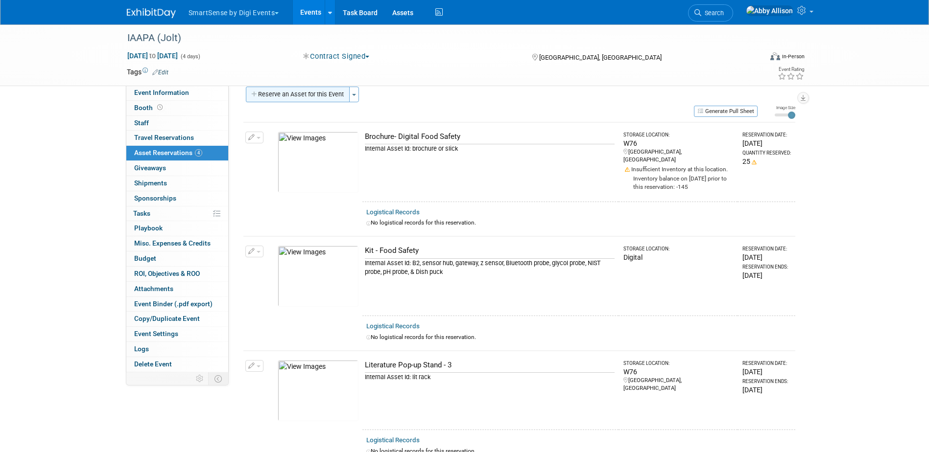
click at [326, 99] on button "Reserve an Asset for this Event" at bounding box center [298, 95] width 104 height 16
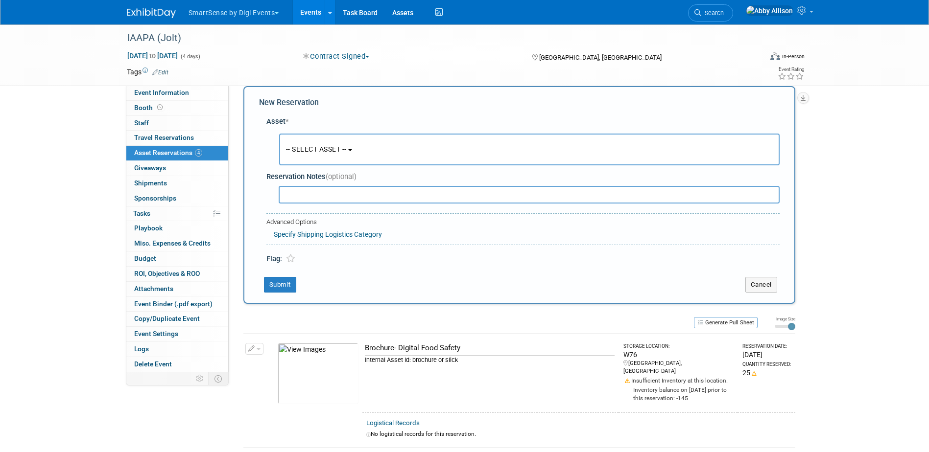
scroll to position [9, 0]
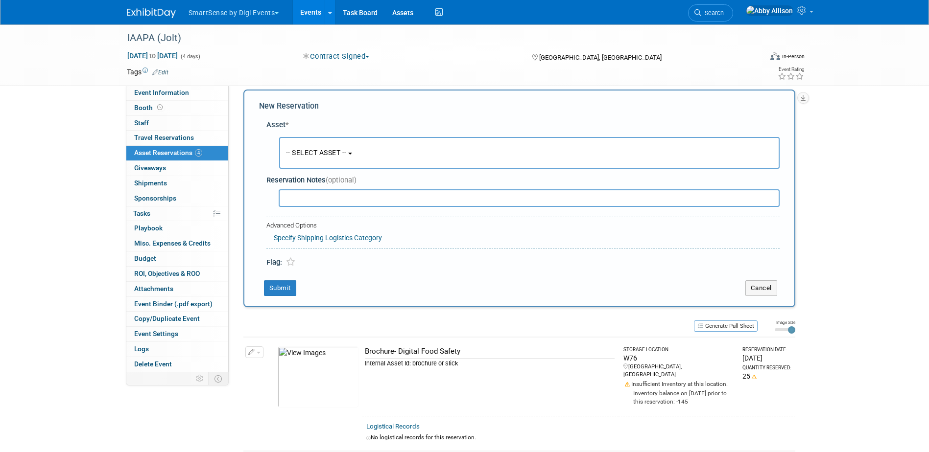
click at [306, 150] on span "-- SELECT ASSET --" at bounding box center [316, 153] width 61 height 8
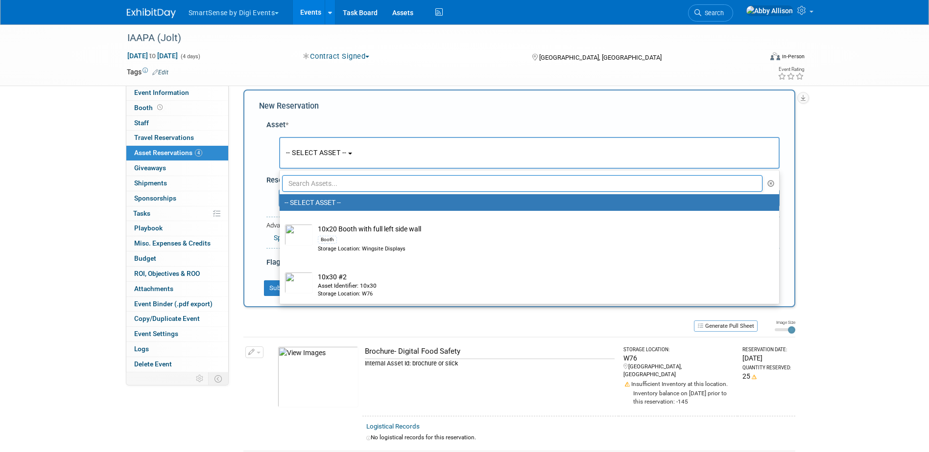
click at [321, 179] on input "text" at bounding box center [522, 183] width 481 height 17
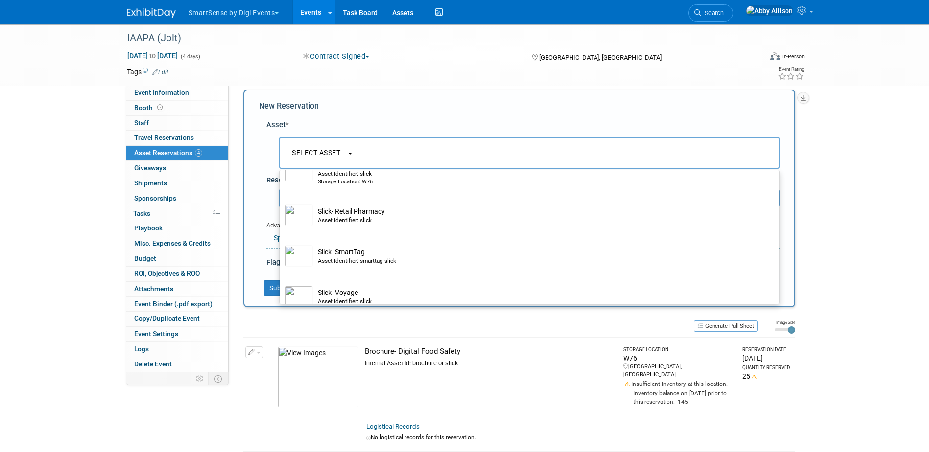
scroll to position [294, 0]
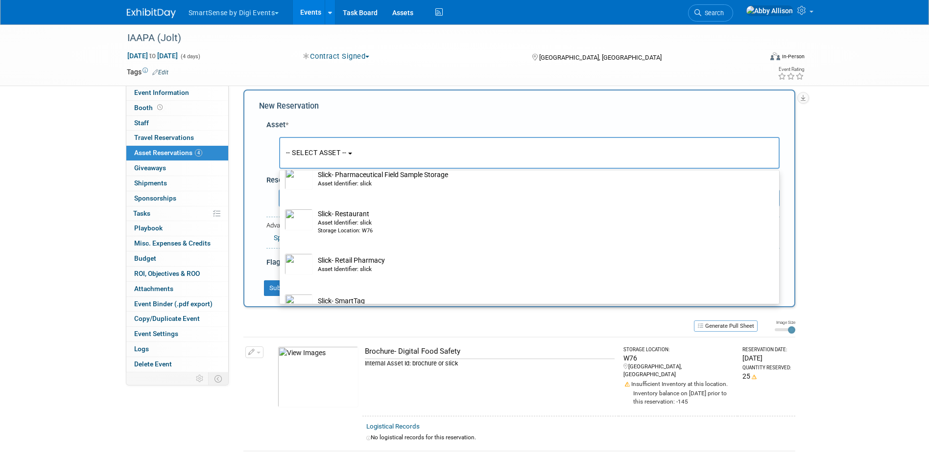
type input "slick"
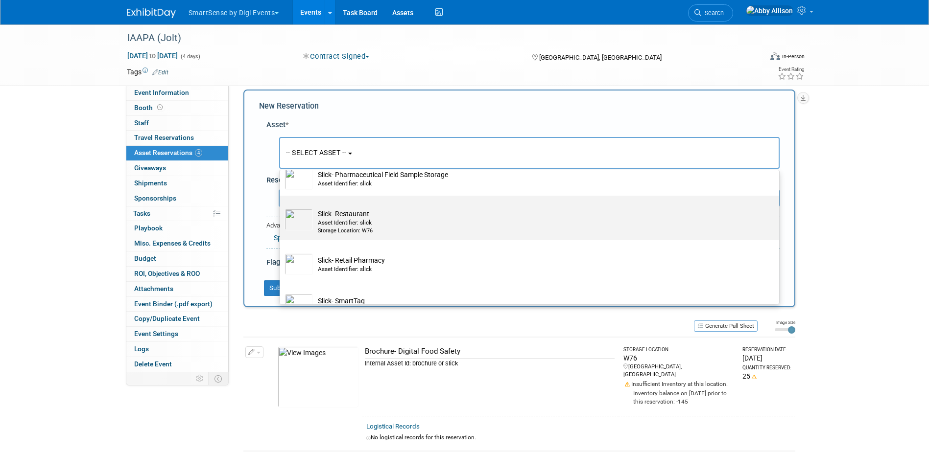
click at [325, 216] on td "Slick- Restaurant Asset Identifier: slick Storage Location: W76" at bounding box center [536, 222] width 446 height 26
click at [281, 208] on input "Slick- Restaurant Asset Identifier: slick Storage Location: W76" at bounding box center [278, 204] width 6 height 6
select select "10713463"
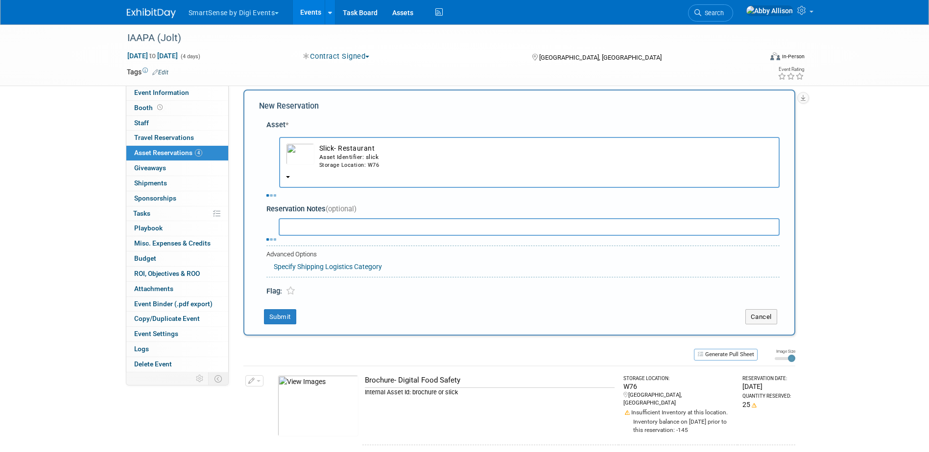
select select "10"
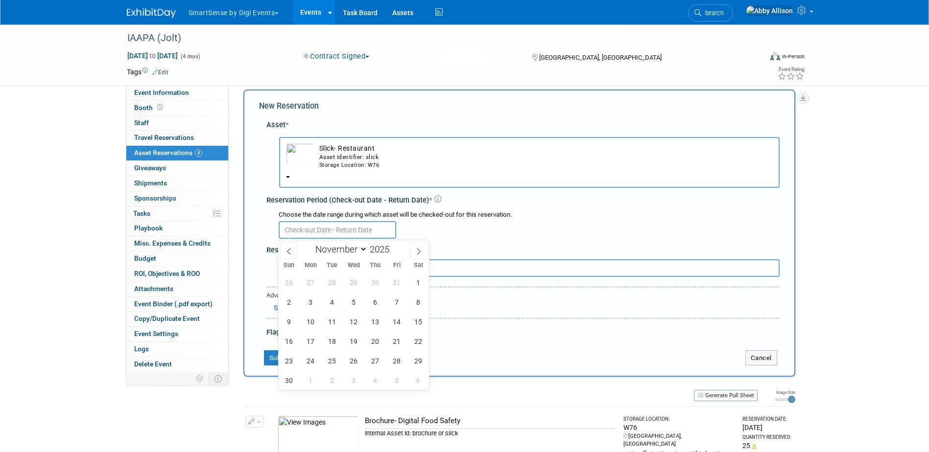
click at [312, 226] on input "text" at bounding box center [337, 230] width 117 height 18
click at [329, 288] on span "28" at bounding box center [332, 282] width 19 height 19
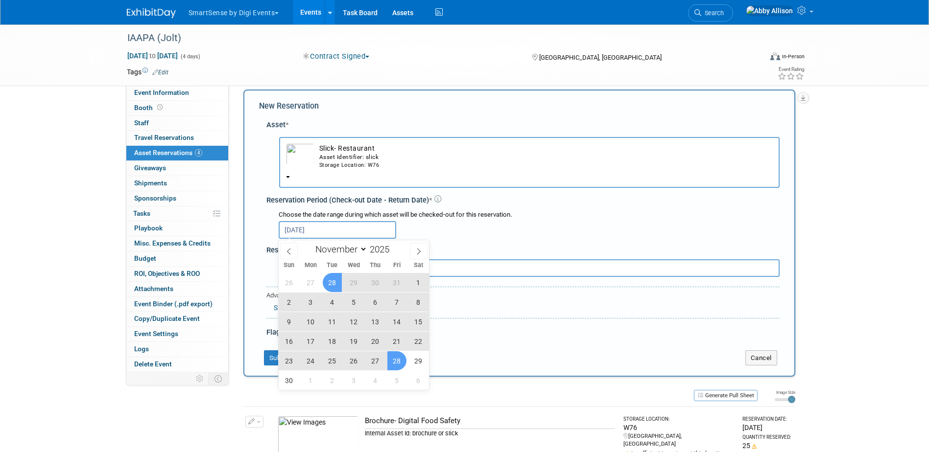
click at [406, 362] on span "28" at bounding box center [396, 361] width 19 height 19
type input "[DATE] to [DATE]"
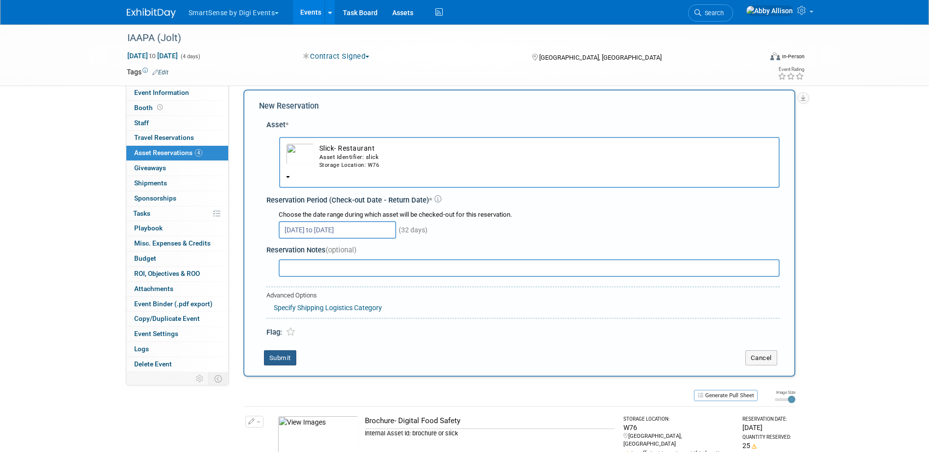
click at [285, 355] on button "Submit" at bounding box center [280, 359] width 32 height 16
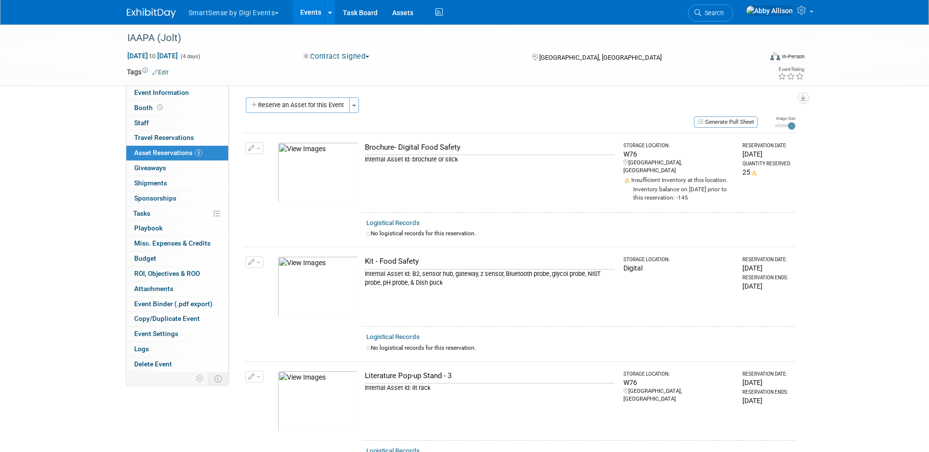
scroll to position [0, 0]
click at [296, 113] on button "Reserve an Asset for this Event" at bounding box center [298, 107] width 104 height 16
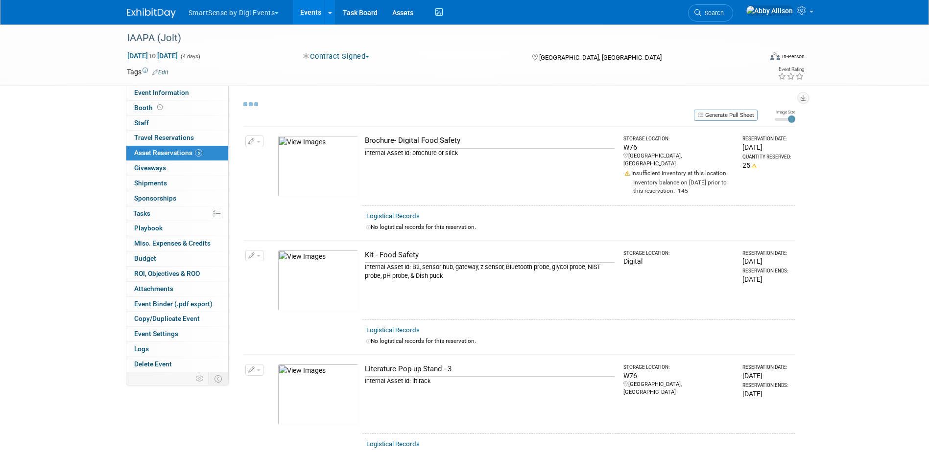
scroll to position [9, 0]
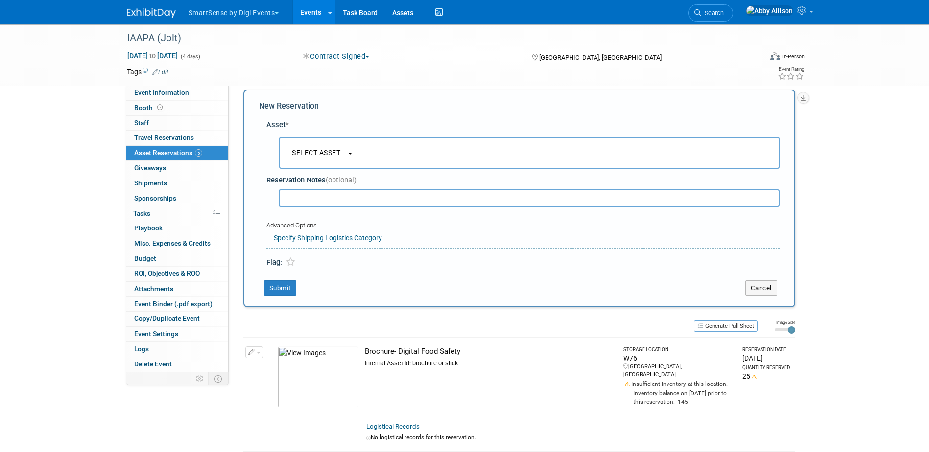
click at [299, 155] on span "-- SELECT ASSET --" at bounding box center [316, 153] width 61 height 8
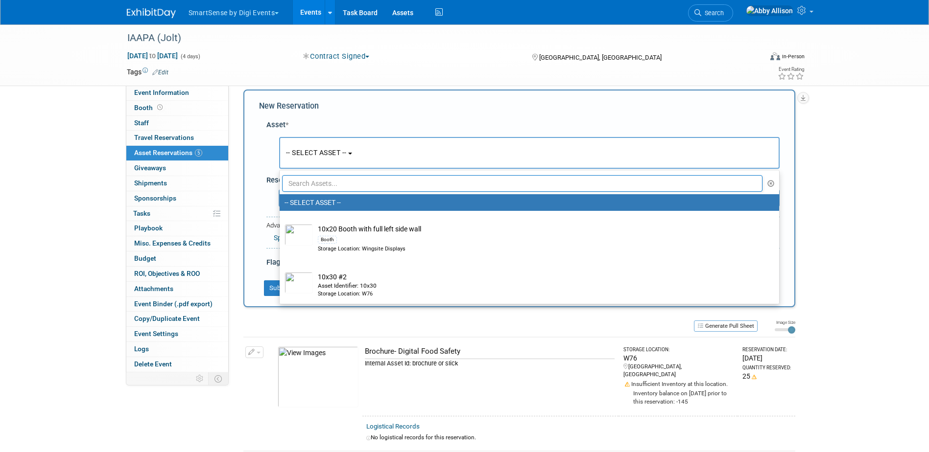
click at [304, 183] on input "text" at bounding box center [522, 183] width 481 height 17
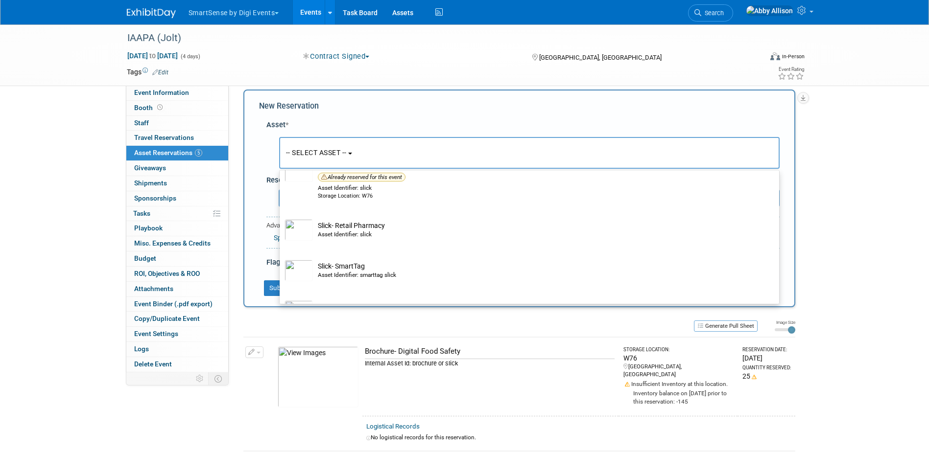
scroll to position [343, 0]
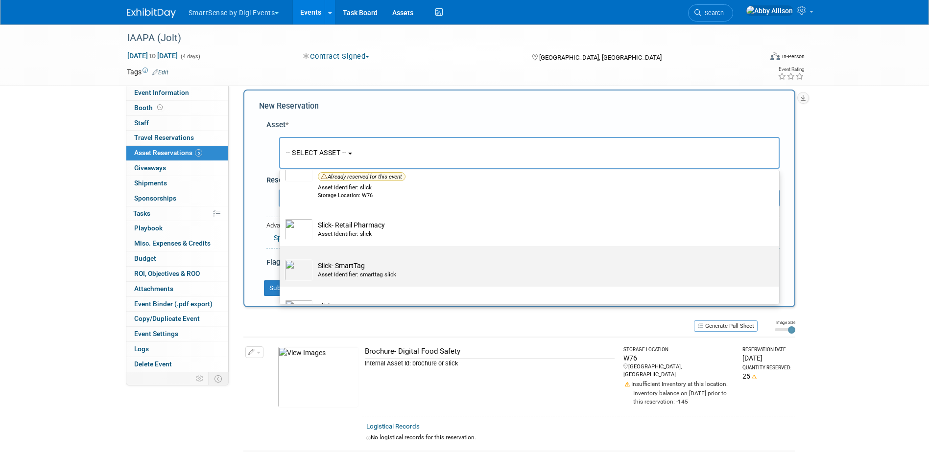
type input "slick"
click at [328, 272] on td "Slick- SmartTag Asset Identifier: smarttag slick" at bounding box center [536, 270] width 446 height 22
click at [281, 258] on input "Slick- SmartTag Asset Identifier: smarttag slick" at bounding box center [278, 255] width 6 height 6
select select "10717120"
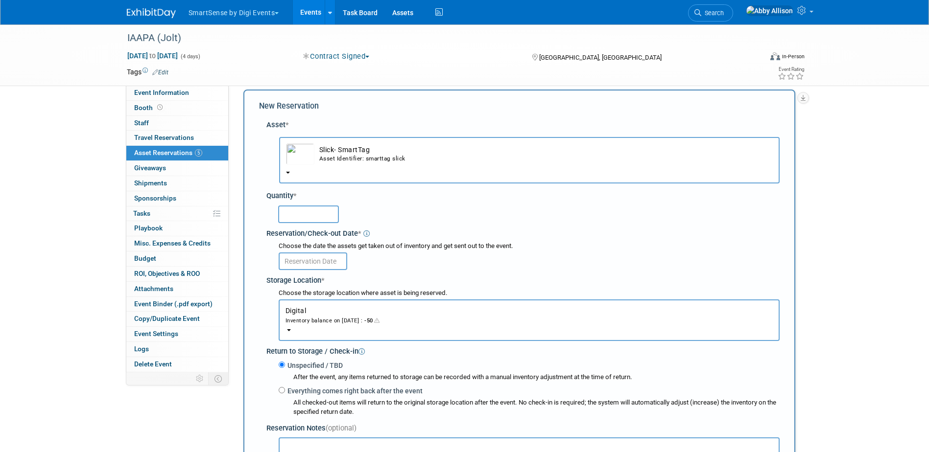
click at [320, 218] on input "text" at bounding box center [308, 215] width 61 height 18
type input "25"
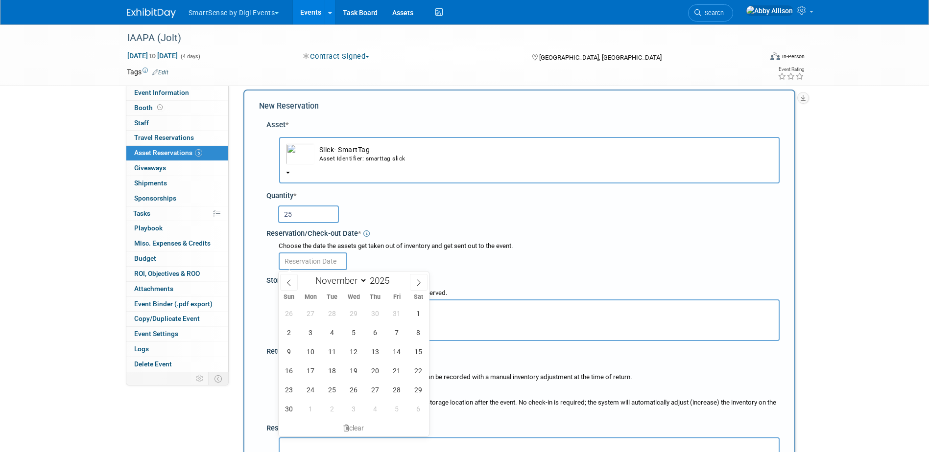
click at [316, 262] on input "text" at bounding box center [313, 262] width 69 height 18
click at [327, 316] on span "28" at bounding box center [332, 313] width 19 height 19
type input "[DATE]"
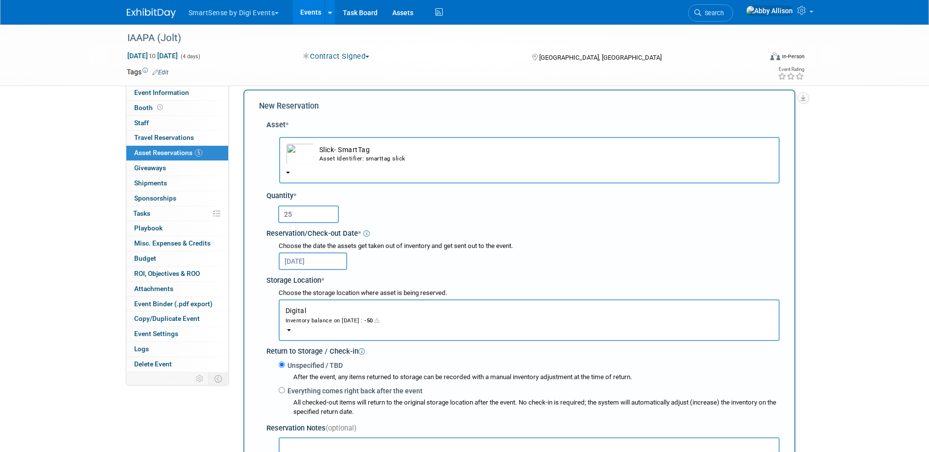
click at [293, 326] on button "Digital Inventory balance on [DATE] : -50" at bounding box center [529, 321] width 501 height 42
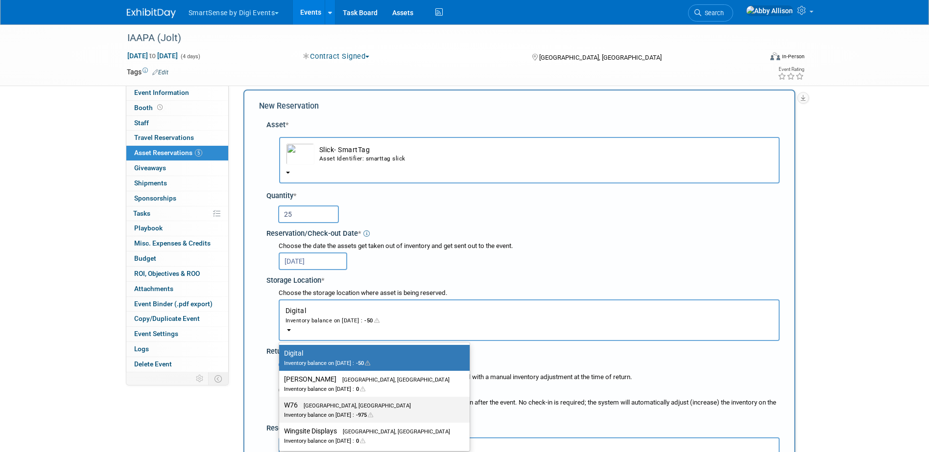
click at [306, 405] on span "[GEOGRAPHIC_DATA], [GEOGRAPHIC_DATA]" at bounding box center [354, 406] width 113 height 6
click at [281, 405] on input "W76 [GEOGRAPHIC_DATA], [GEOGRAPHIC_DATA] Inventory balance on [DATE] : -975" at bounding box center [277, 405] width 6 height 6
select select "11223179"
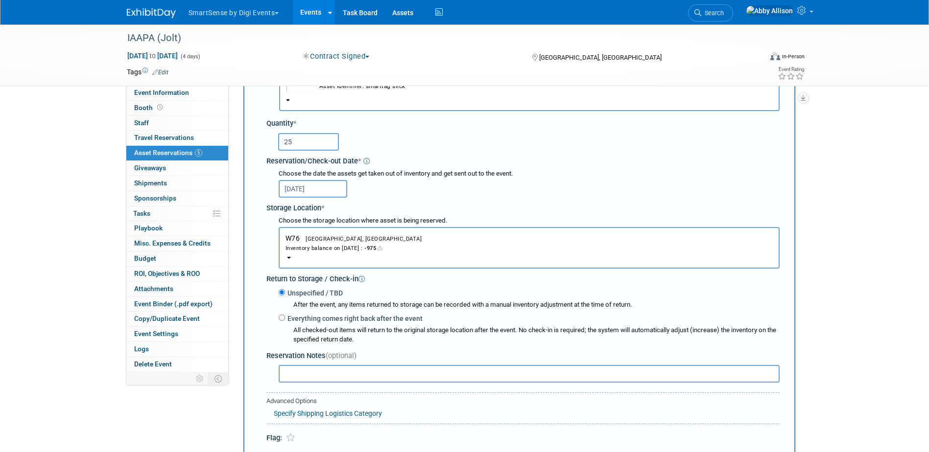
scroll to position [156, 0]
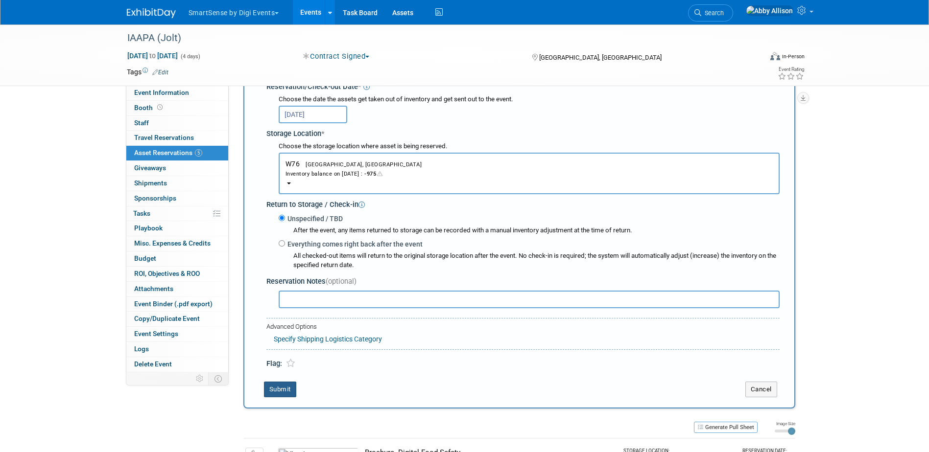
click at [281, 391] on button "Submit" at bounding box center [280, 390] width 32 height 16
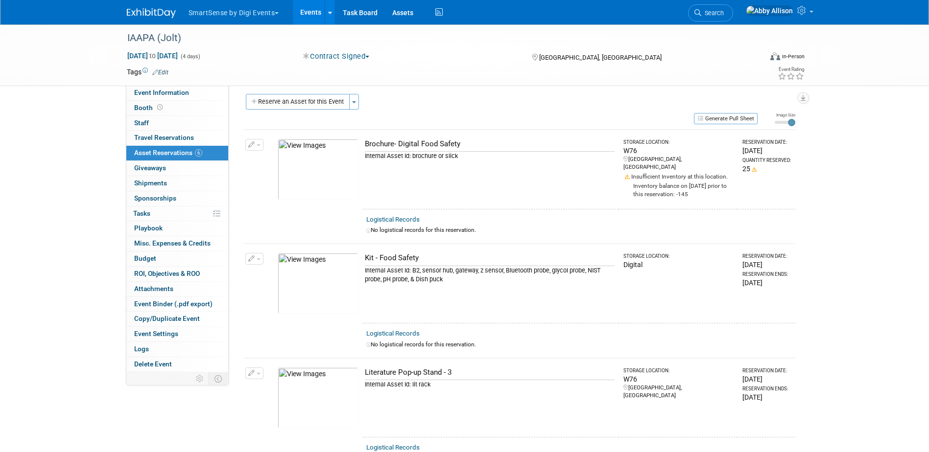
scroll to position [0, 0]
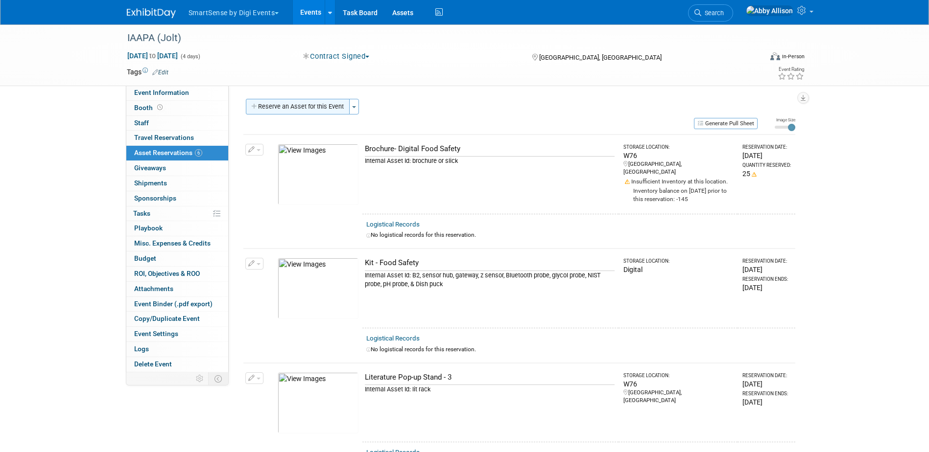
click at [302, 101] on button "Reserve an Asset for this Event" at bounding box center [298, 107] width 104 height 16
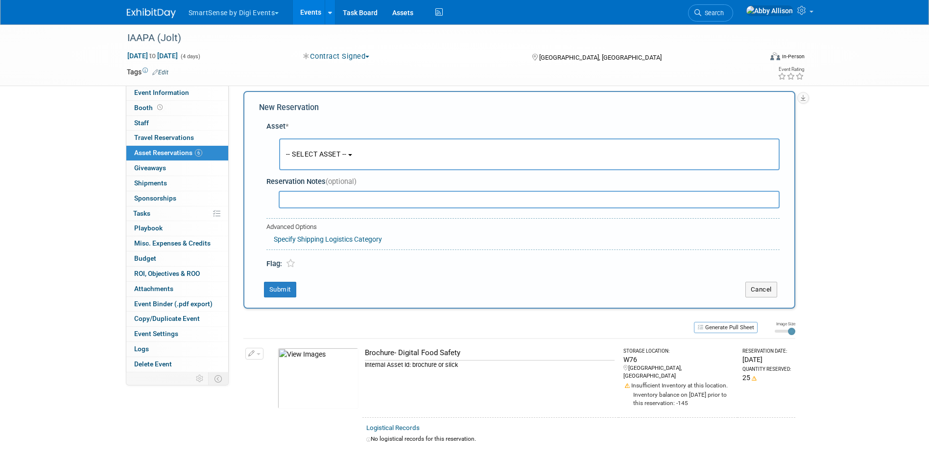
scroll to position [9, 0]
click at [300, 157] on span "-- SELECT ASSET --" at bounding box center [316, 153] width 61 height 8
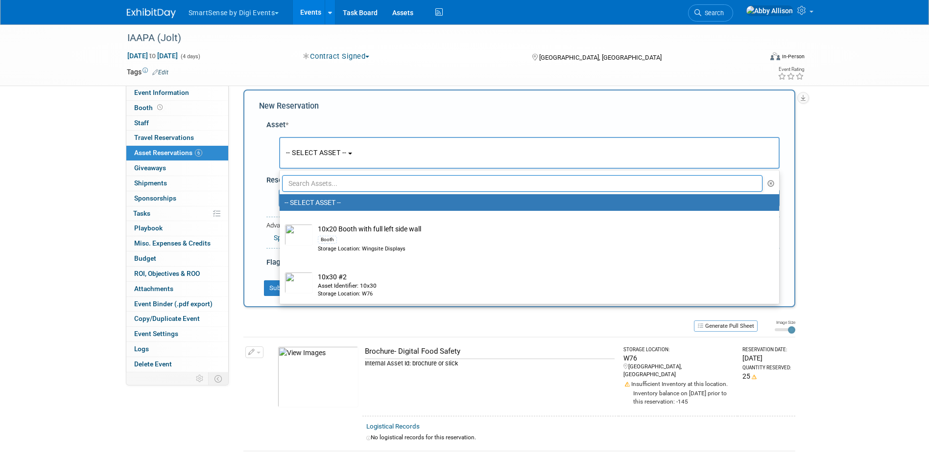
click at [307, 185] on input "text" at bounding box center [522, 183] width 481 height 17
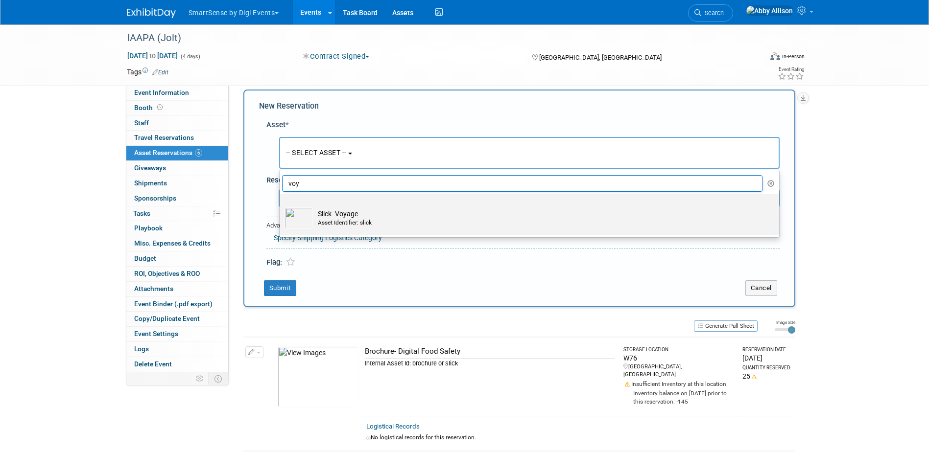
type input "voy"
click at [307, 213] on img at bounding box center [298, 219] width 28 height 22
click at [281, 206] on input "Slick- Voyage Asset Identifier: slick" at bounding box center [278, 203] width 6 height 6
select select "10724006"
select select "10"
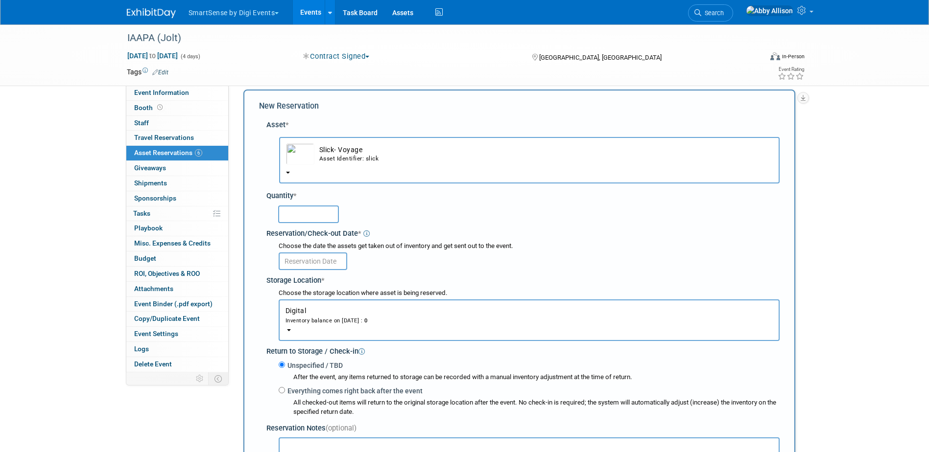
click at [307, 213] on input "text" at bounding box center [308, 215] width 61 height 18
type input "25"
click at [309, 263] on input "text" at bounding box center [313, 262] width 69 height 18
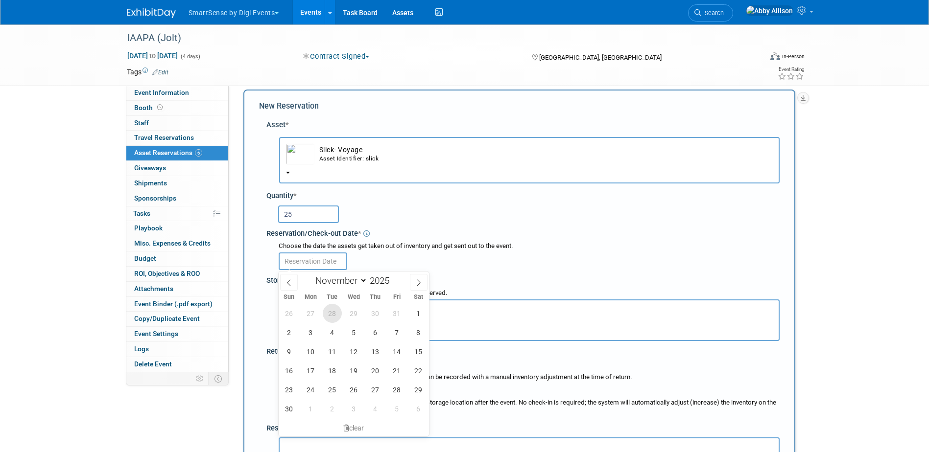
click at [329, 314] on span "28" at bounding box center [332, 313] width 19 height 19
type input "[DATE]"
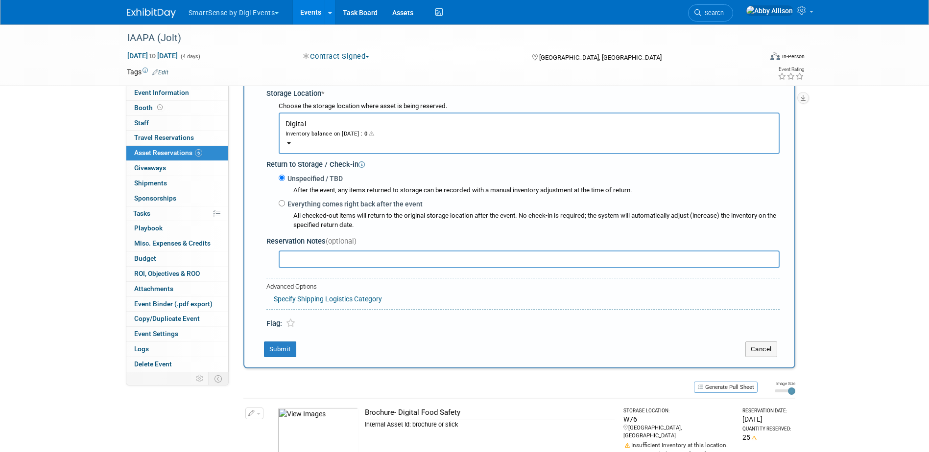
scroll to position [205, 0]
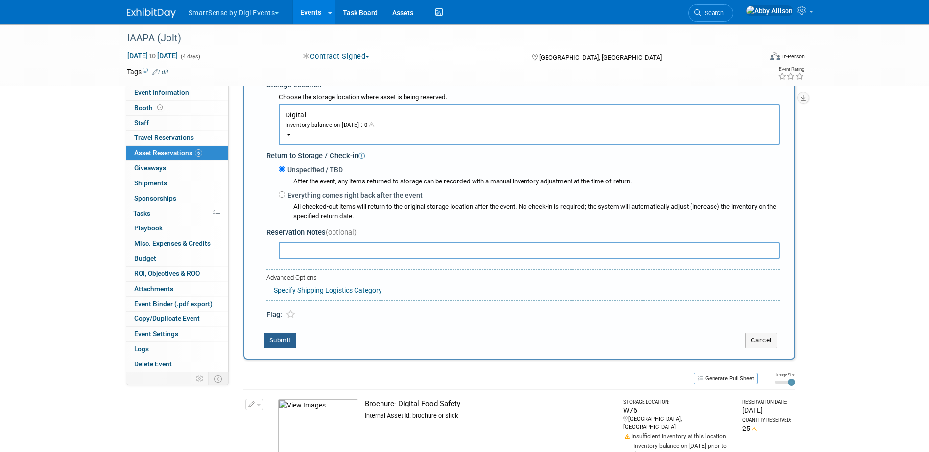
click at [281, 349] on button "Submit" at bounding box center [280, 341] width 32 height 16
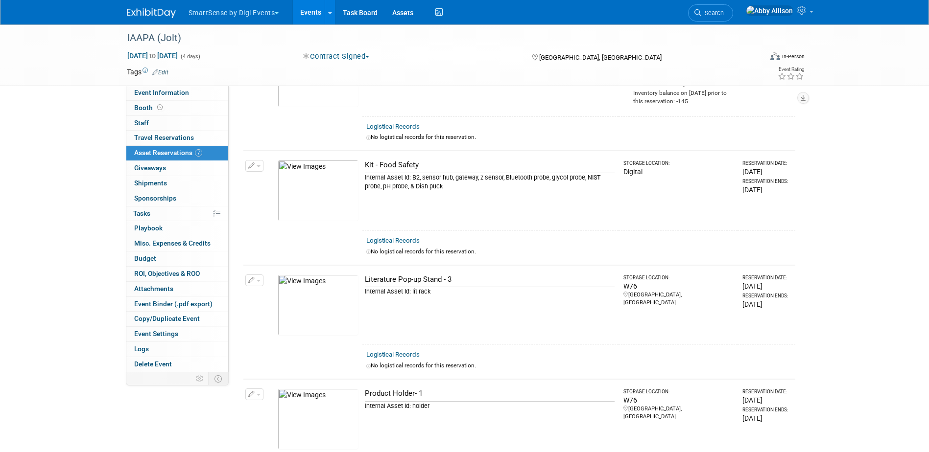
scroll to position [147, 0]
